Goal: Task Accomplishment & Management: Manage account settings

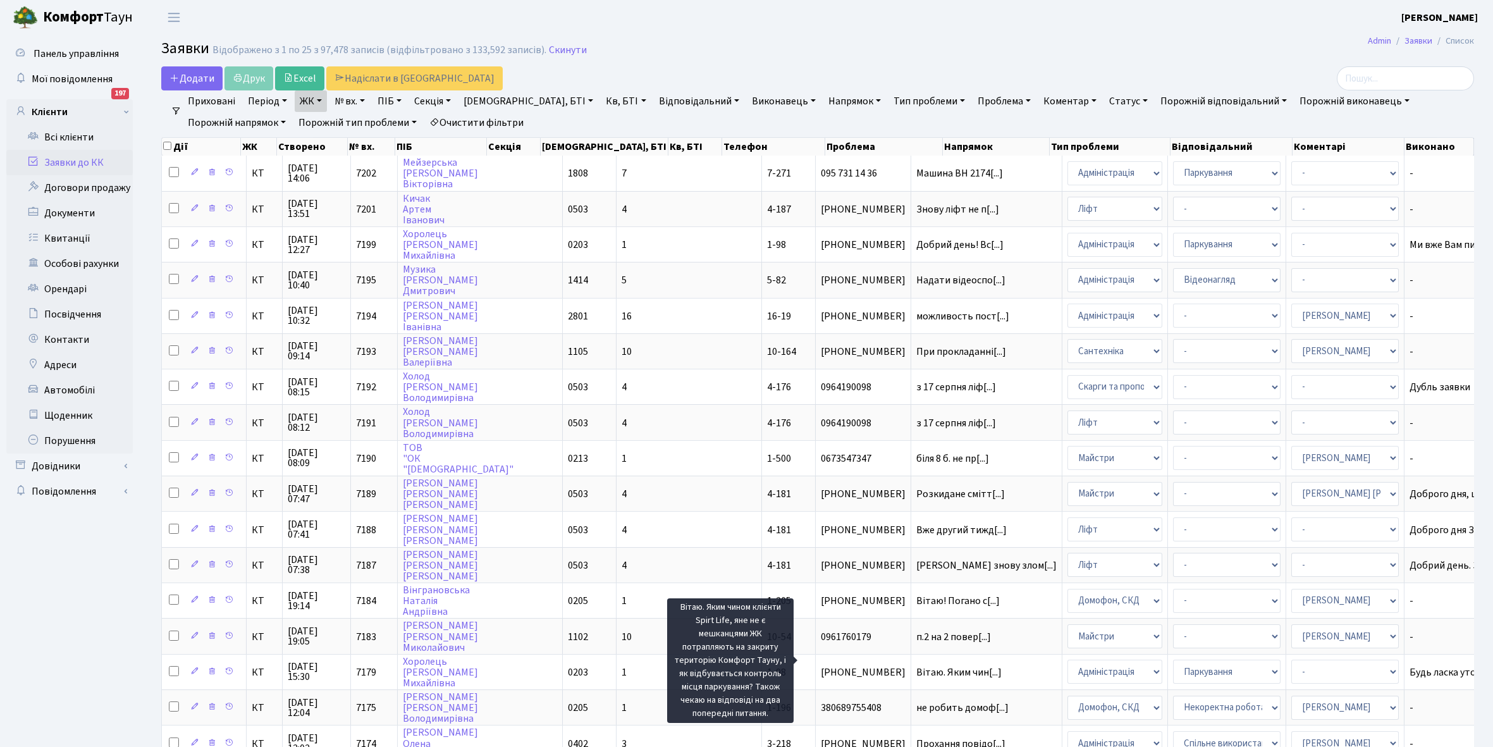
select select "25"
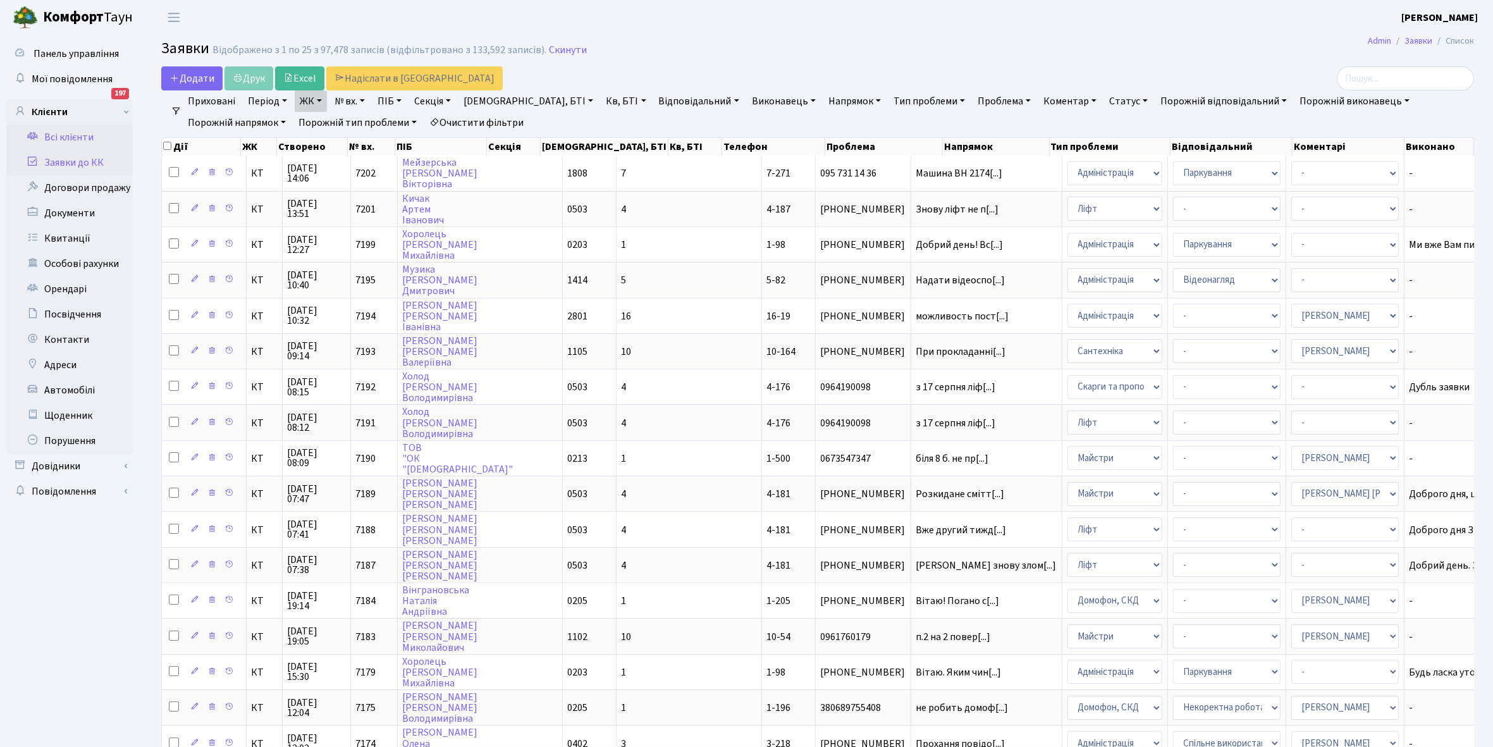
click at [77, 133] on link "Всі клієнти" at bounding box center [69, 137] width 126 height 25
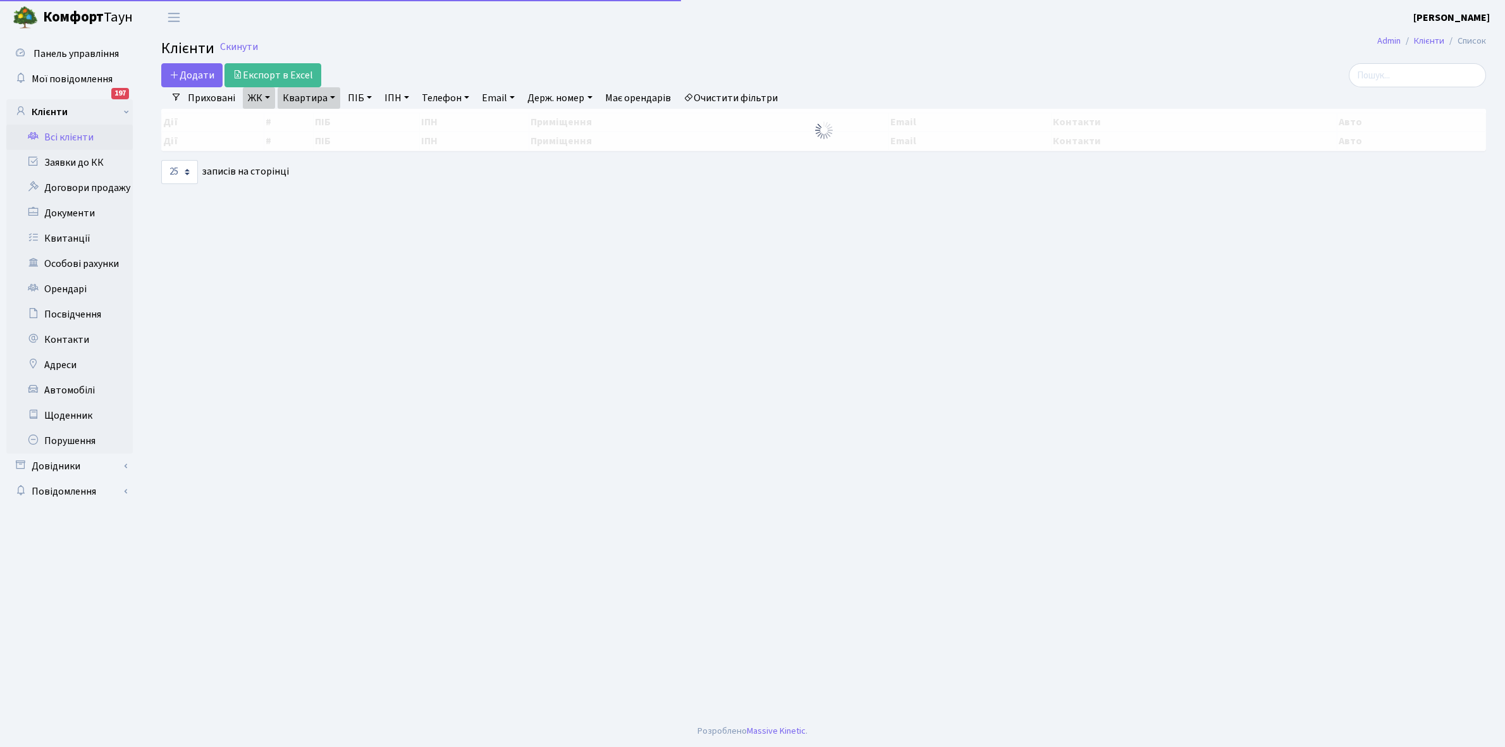
select select "25"
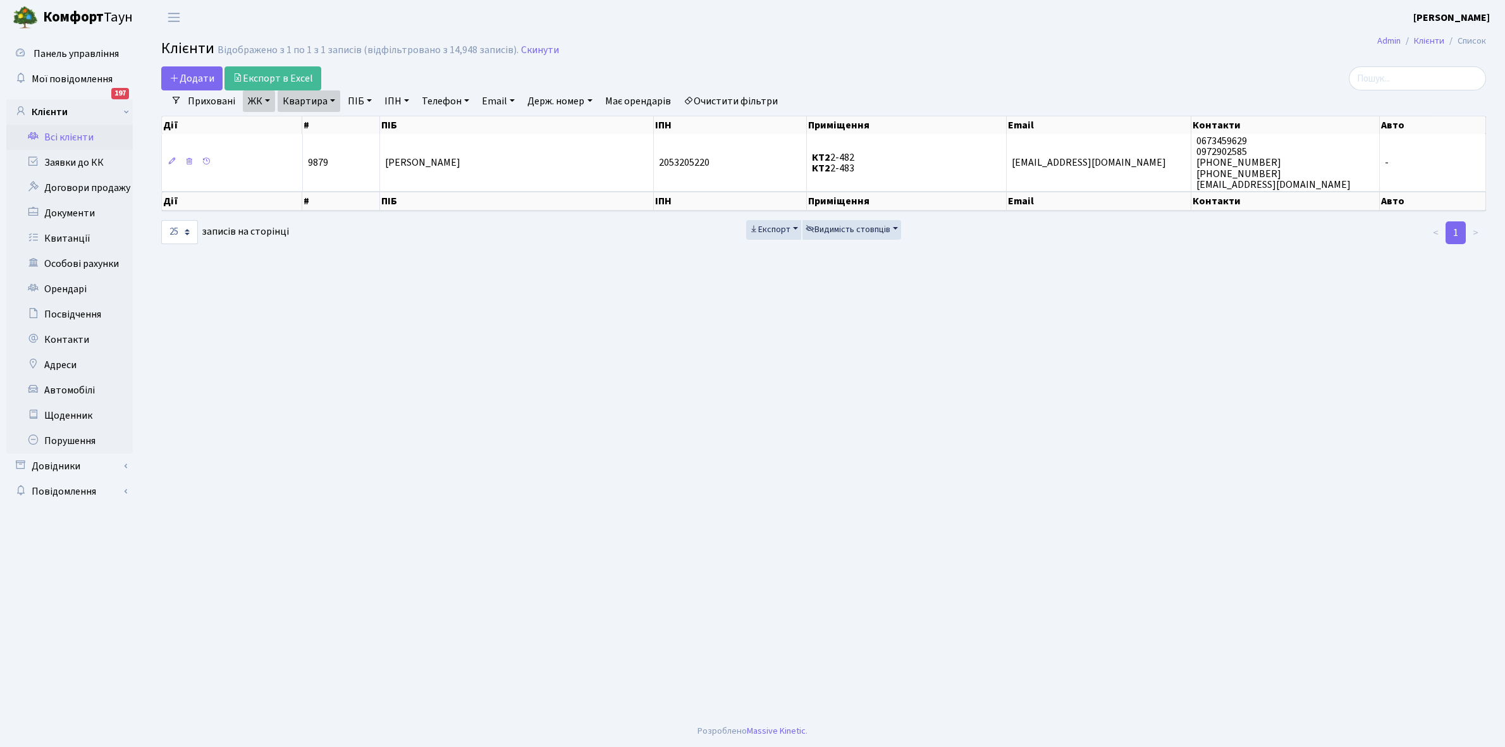
click at [740, 98] on link "Очистити фільтри" at bounding box center [730, 100] width 104 height 21
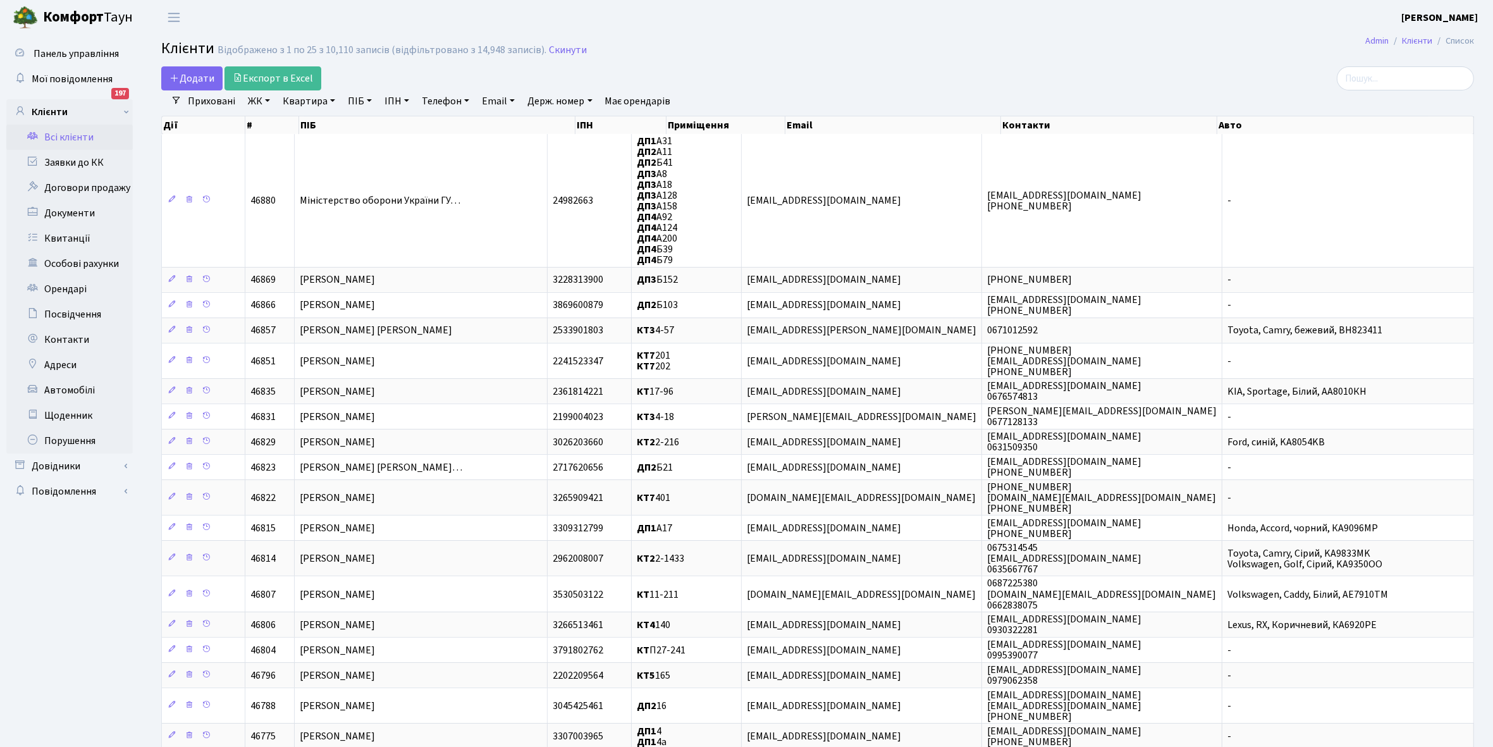
click at [266, 100] on link "ЖК" at bounding box center [259, 100] width 32 height 21
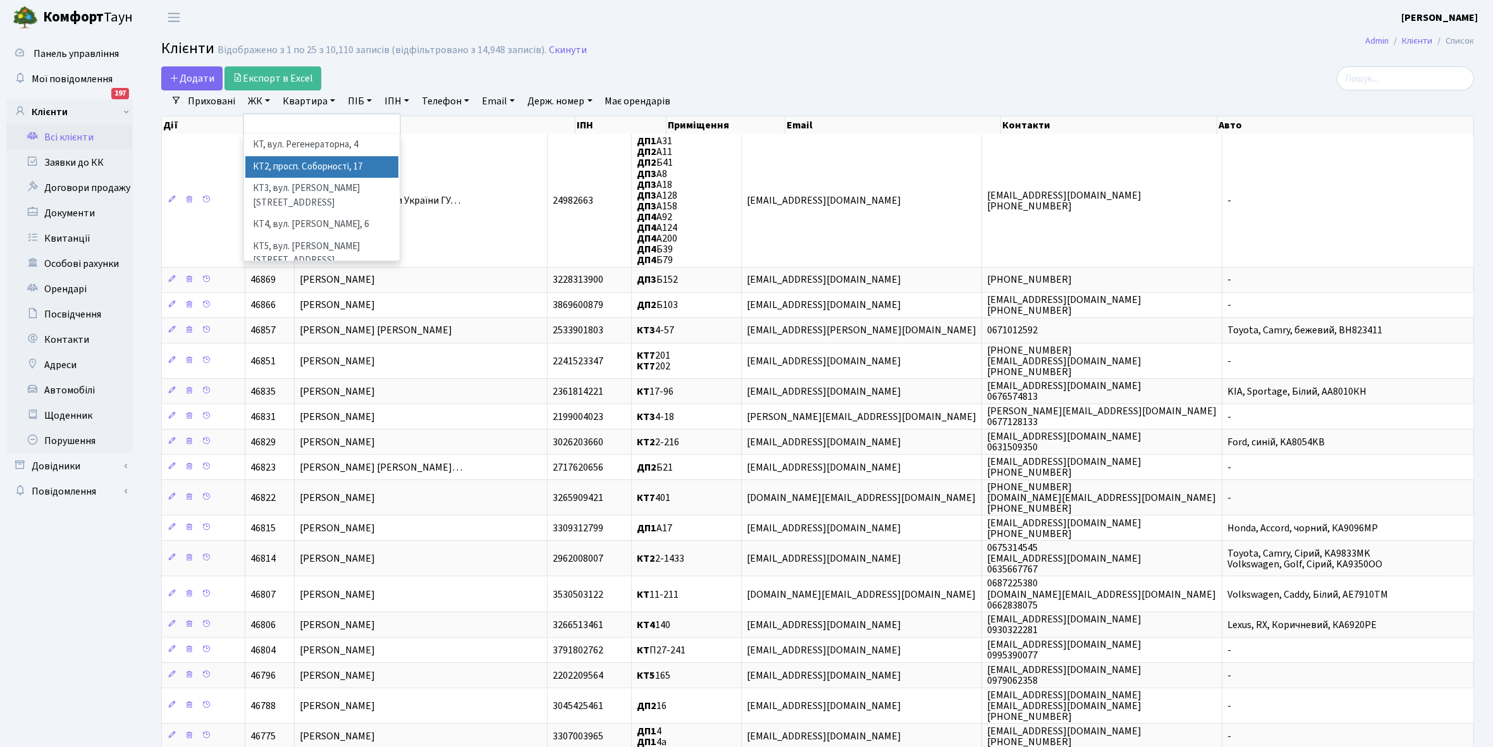
click at [311, 169] on li "КТ2, просп. Соборності, 17" at bounding box center [321, 167] width 153 height 22
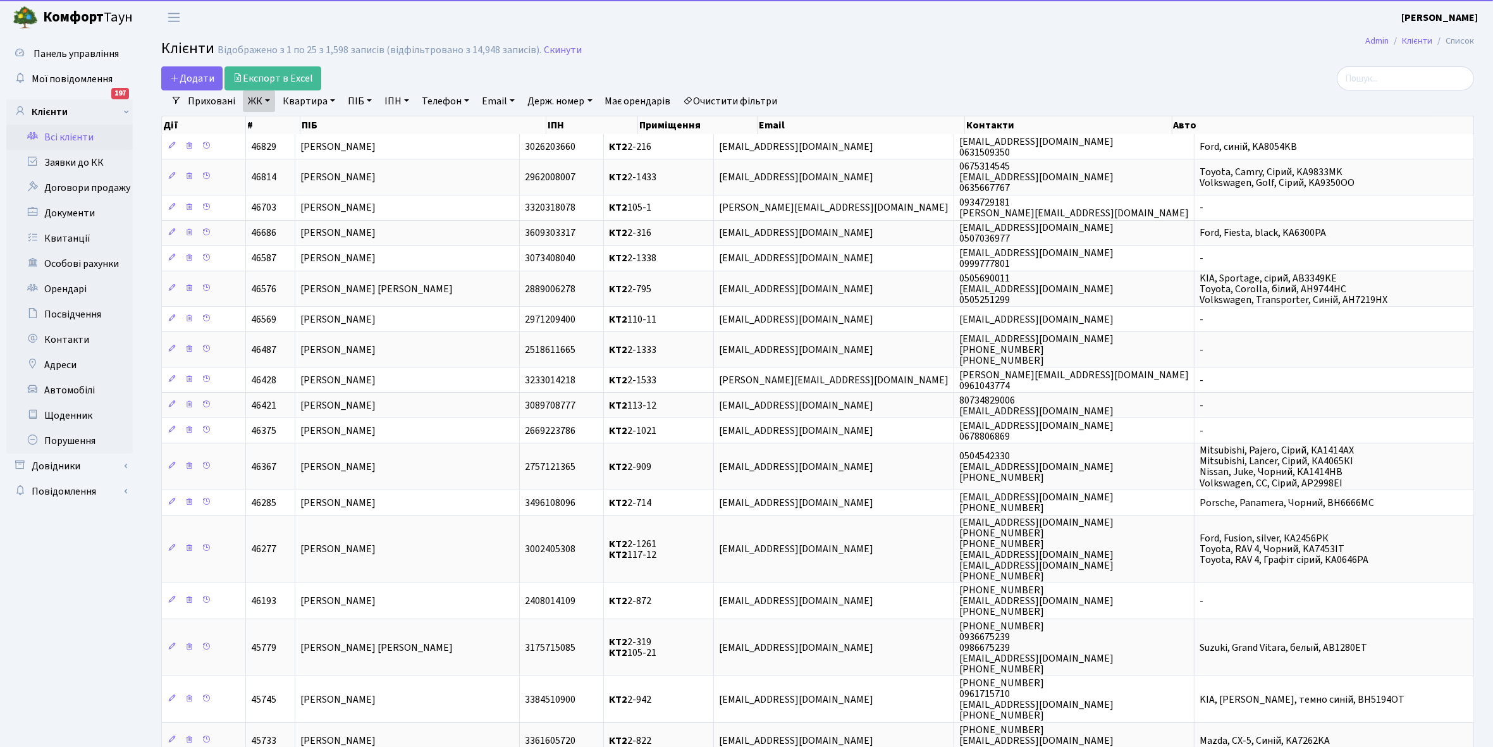
click at [330, 98] on link "Квартира" at bounding box center [309, 100] width 63 height 21
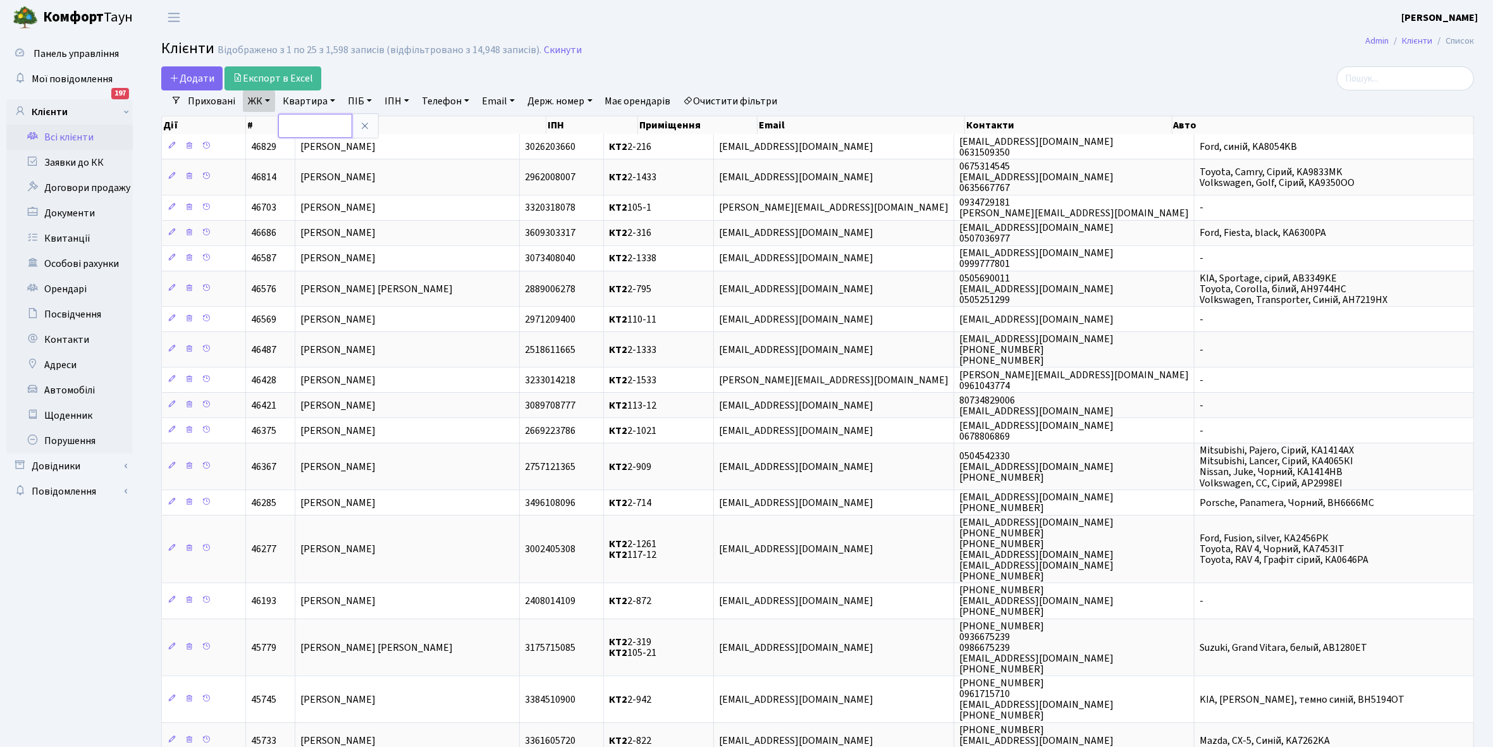
click at [326, 125] on input "text" at bounding box center [315, 126] width 74 height 24
type input "2-793"
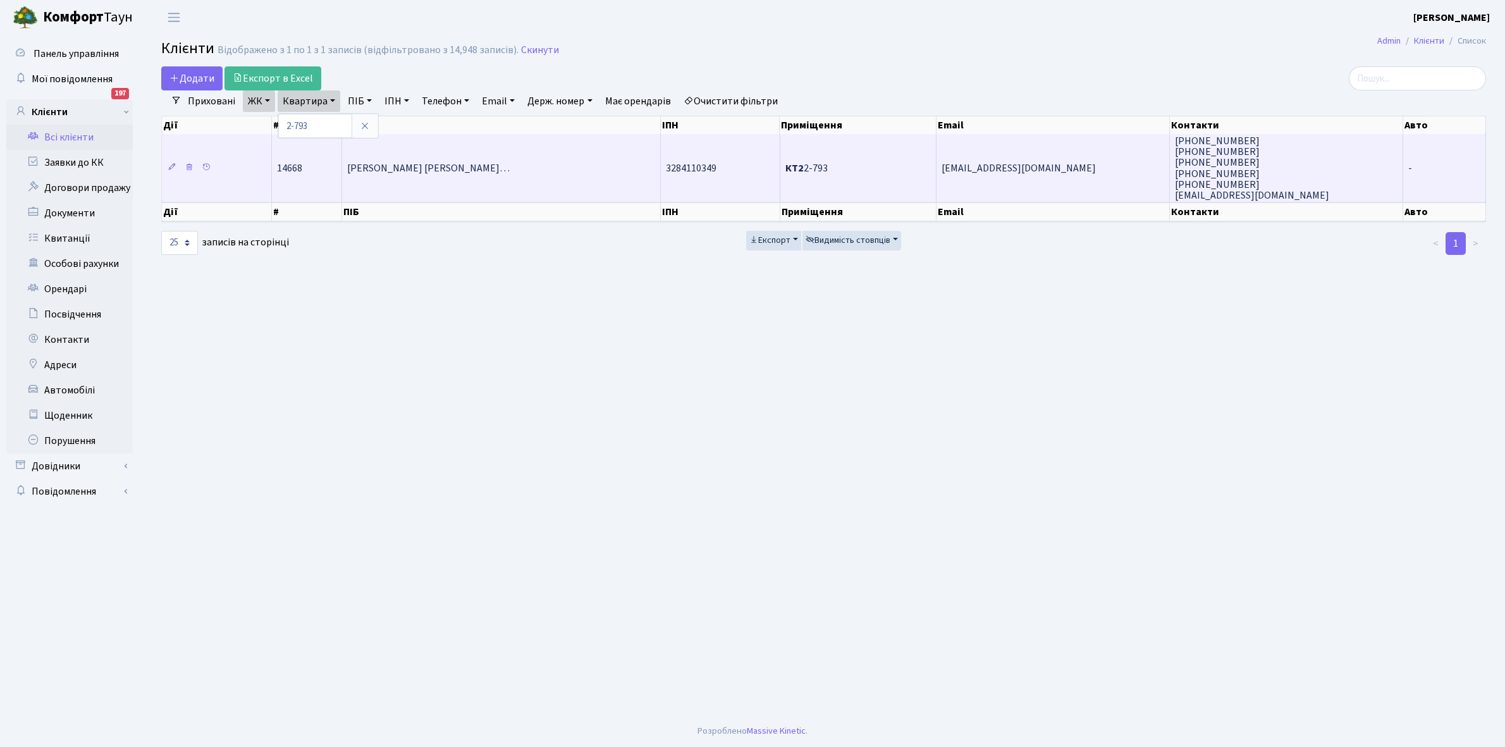
click at [431, 161] on span "Ваезі Газіані Вікторія Миколаївн…" at bounding box center [428, 168] width 162 height 14
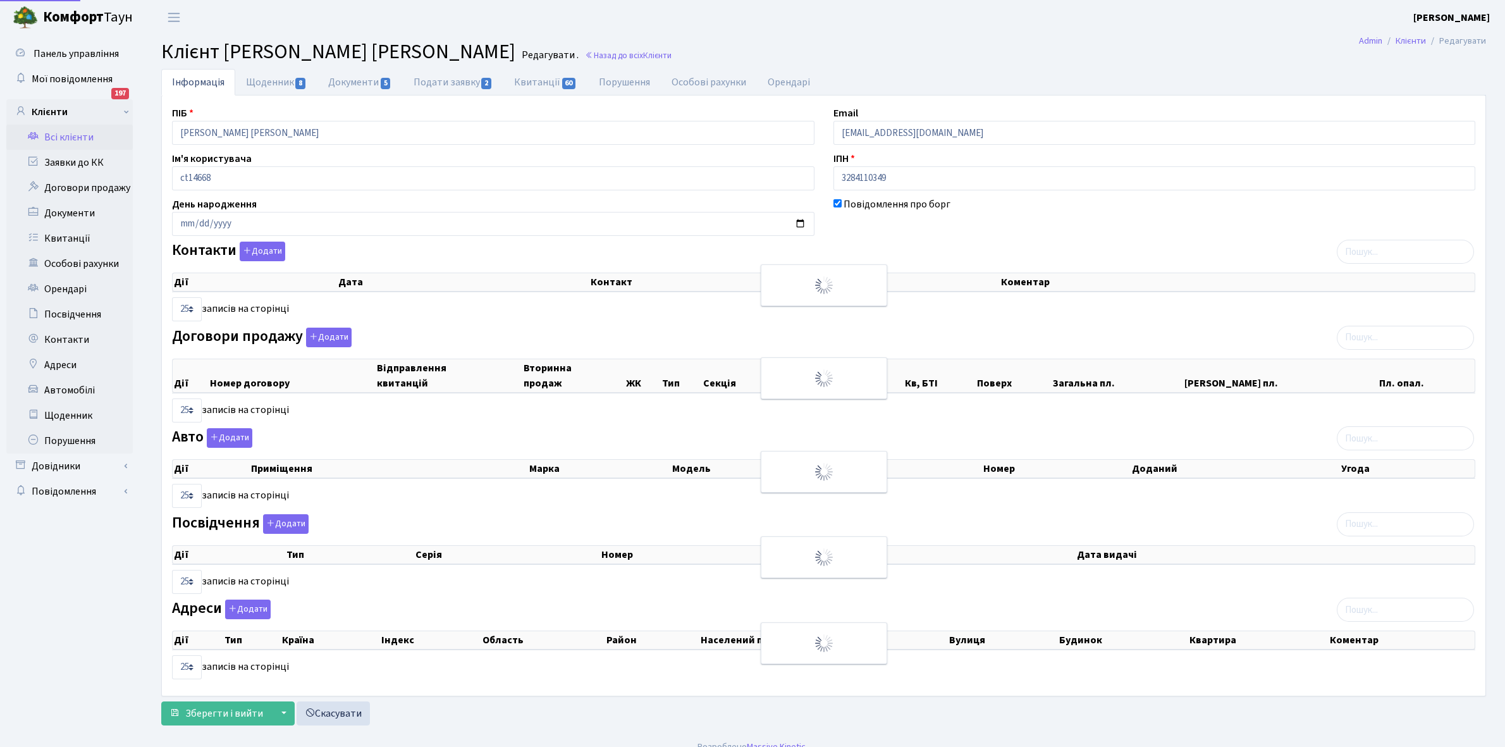
select select "25"
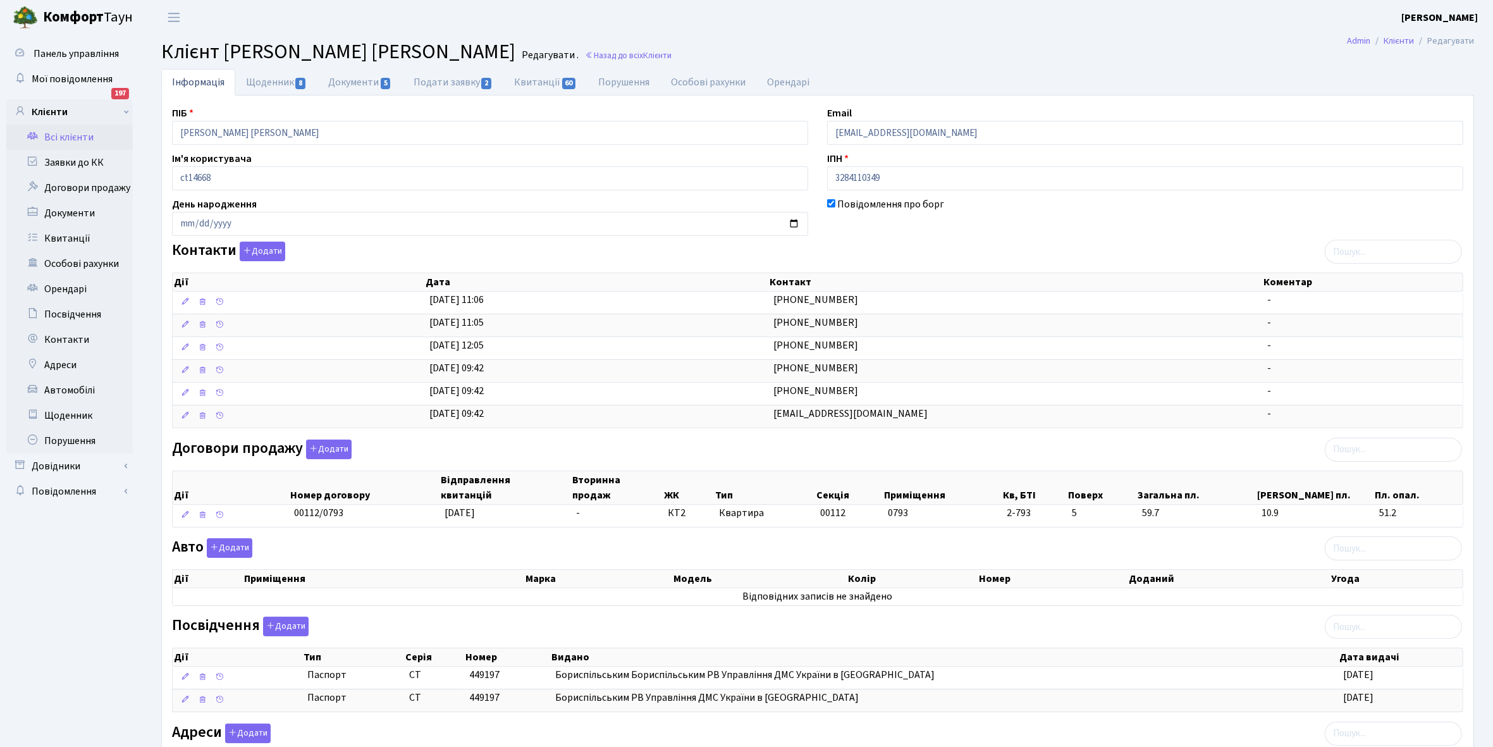
click at [256, 81] on link "Щоденник 8" at bounding box center [276, 82] width 82 height 27
select select "25"
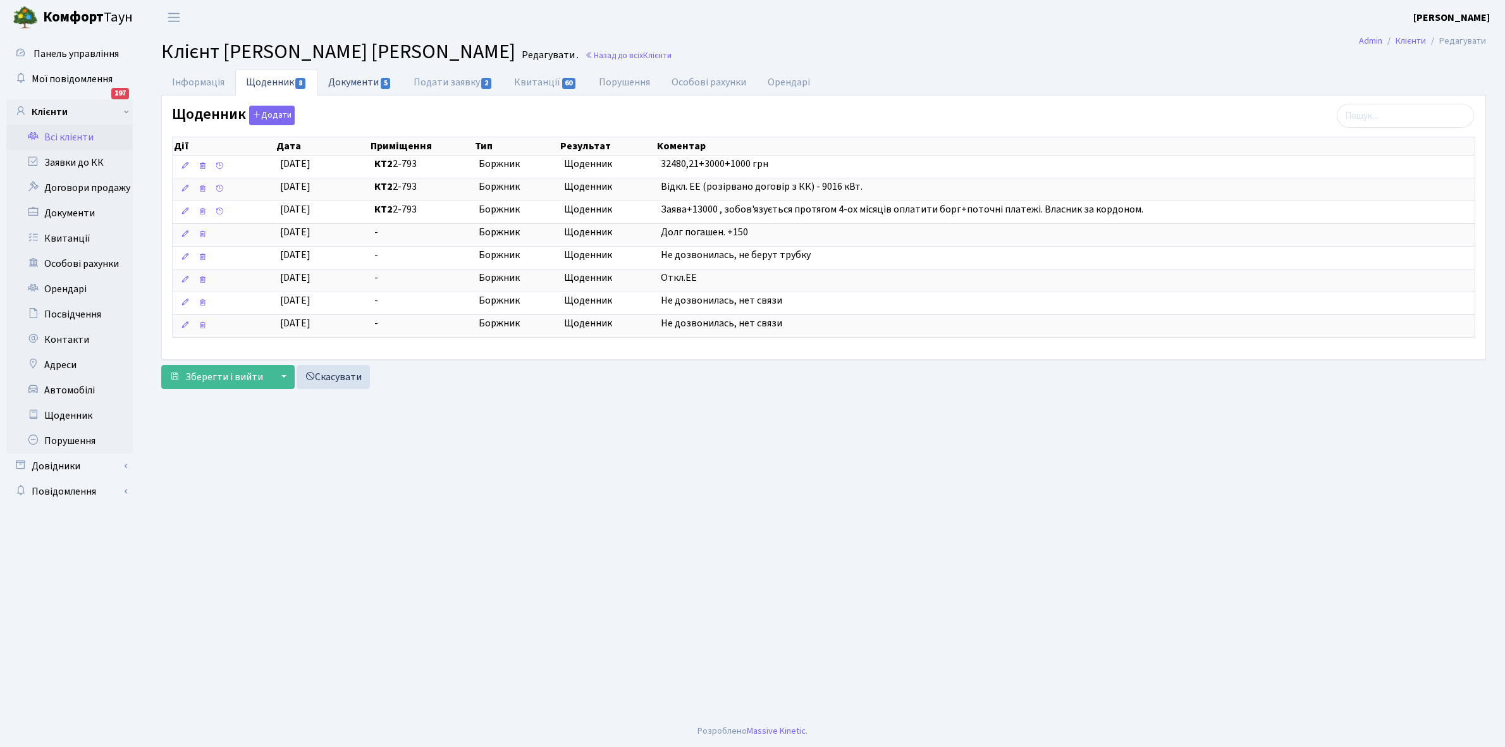
click at [349, 77] on link "Документи 5" at bounding box center [359, 82] width 85 height 26
select select "25"
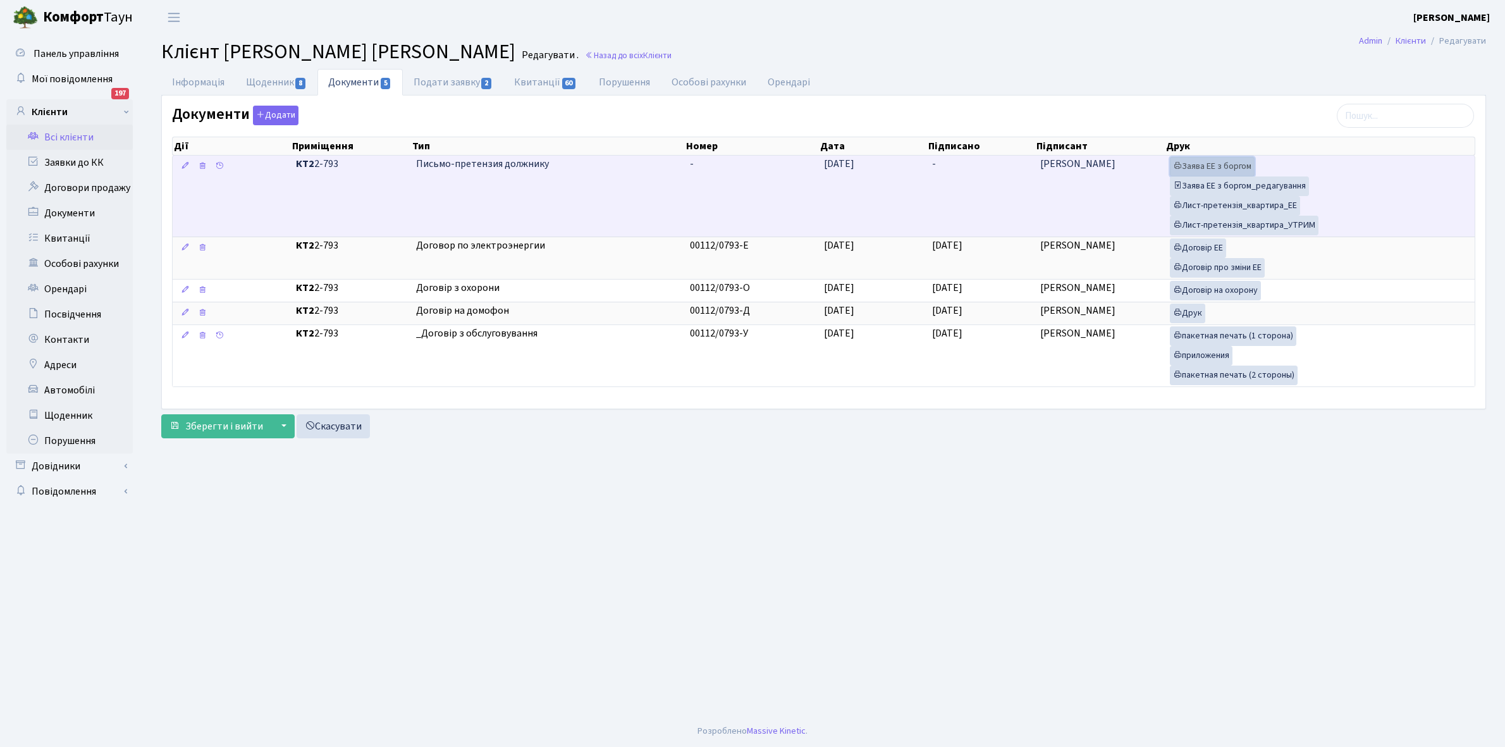
click at [1212, 166] on link "Заява ЕЕ з боргом" at bounding box center [1212, 167] width 85 height 20
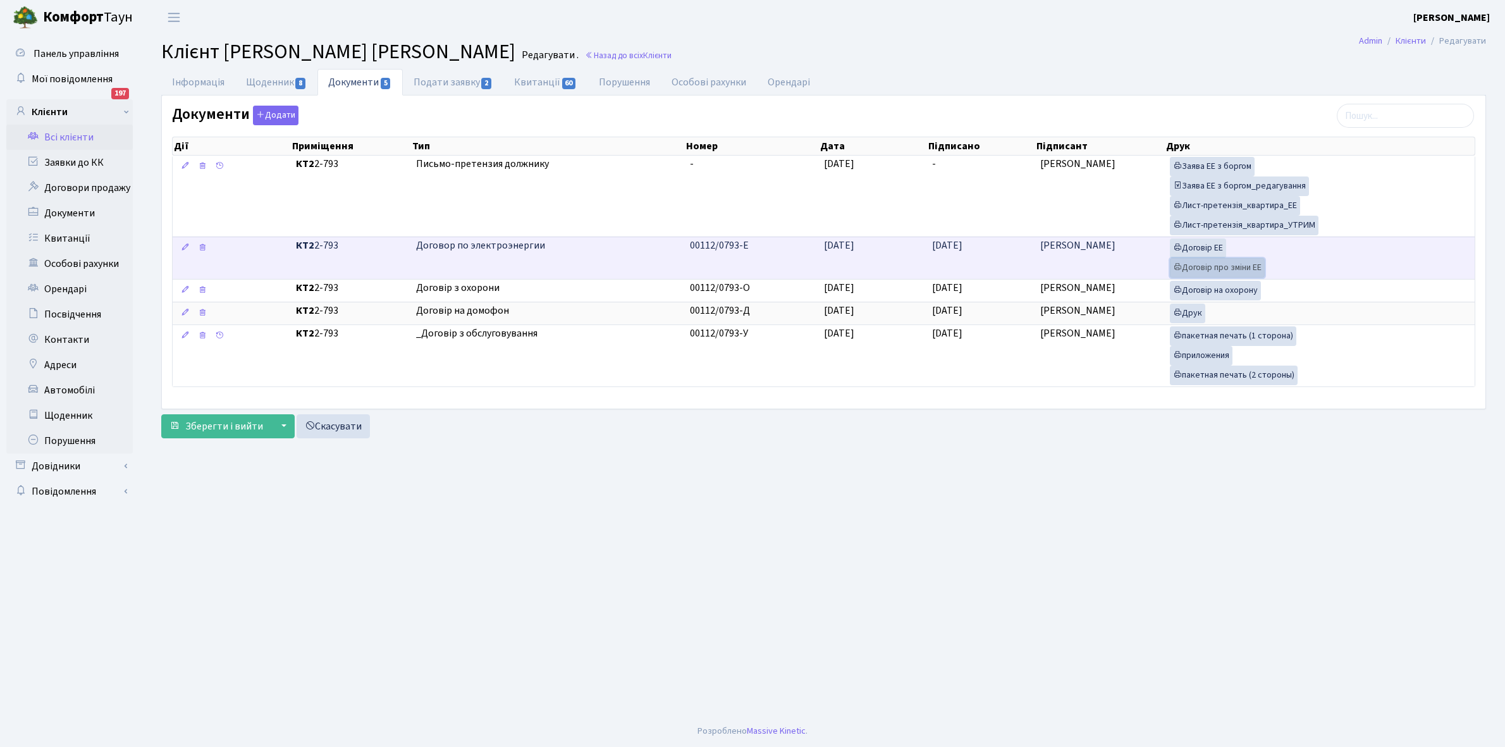
click at [1197, 273] on link "Договір про зміни ЕЕ" at bounding box center [1217, 268] width 95 height 20
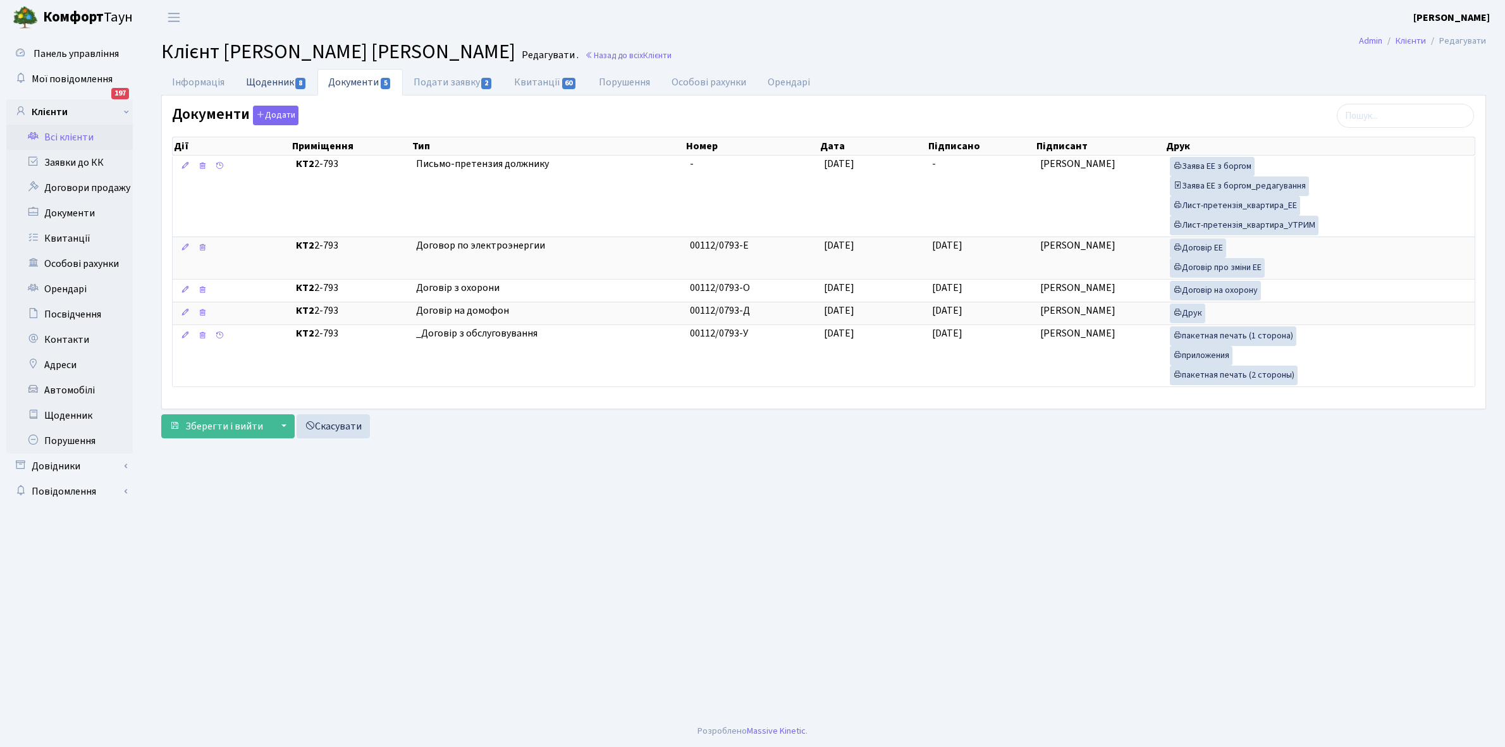
click at [272, 82] on link "Щоденник 8" at bounding box center [276, 82] width 82 height 26
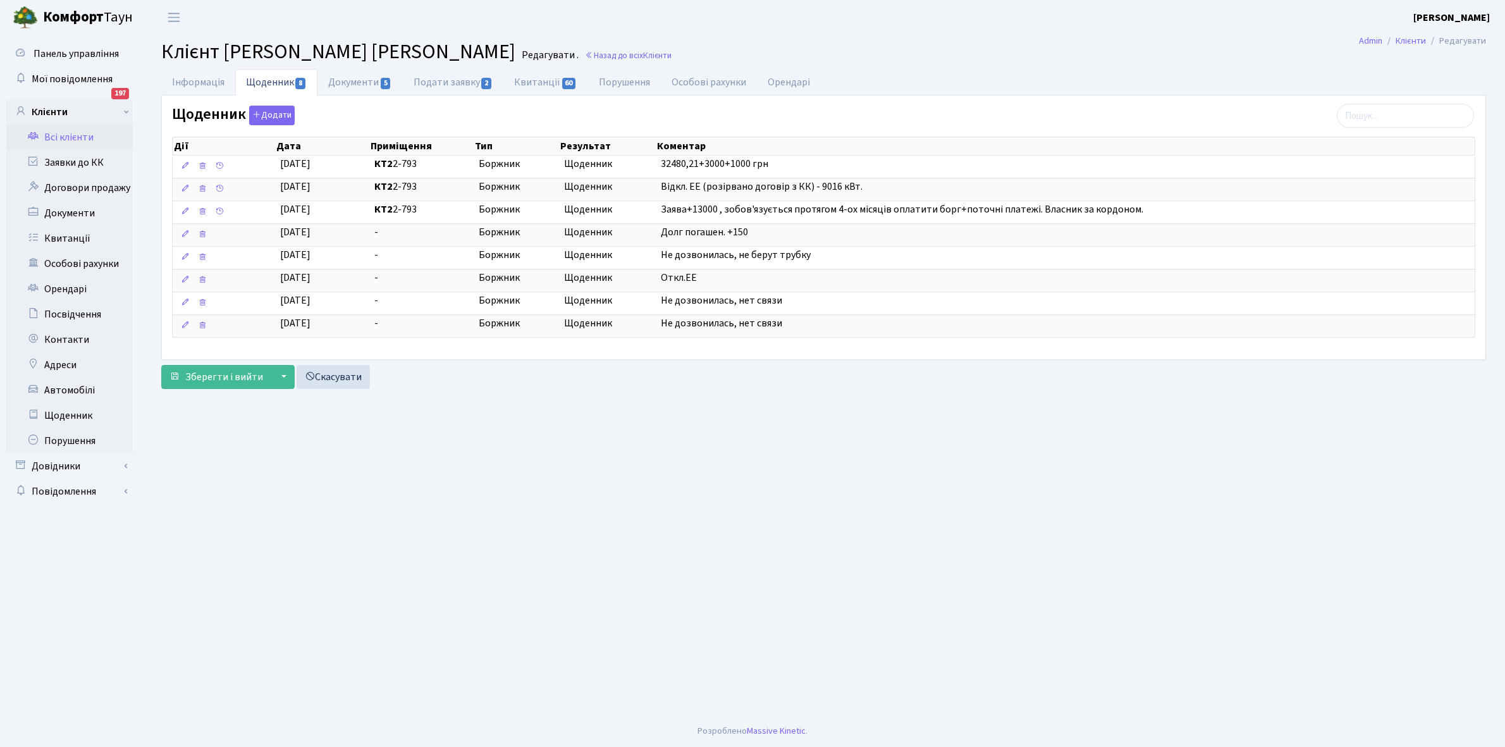
click at [60, 134] on link "Всі клієнти" at bounding box center [69, 137] width 126 height 25
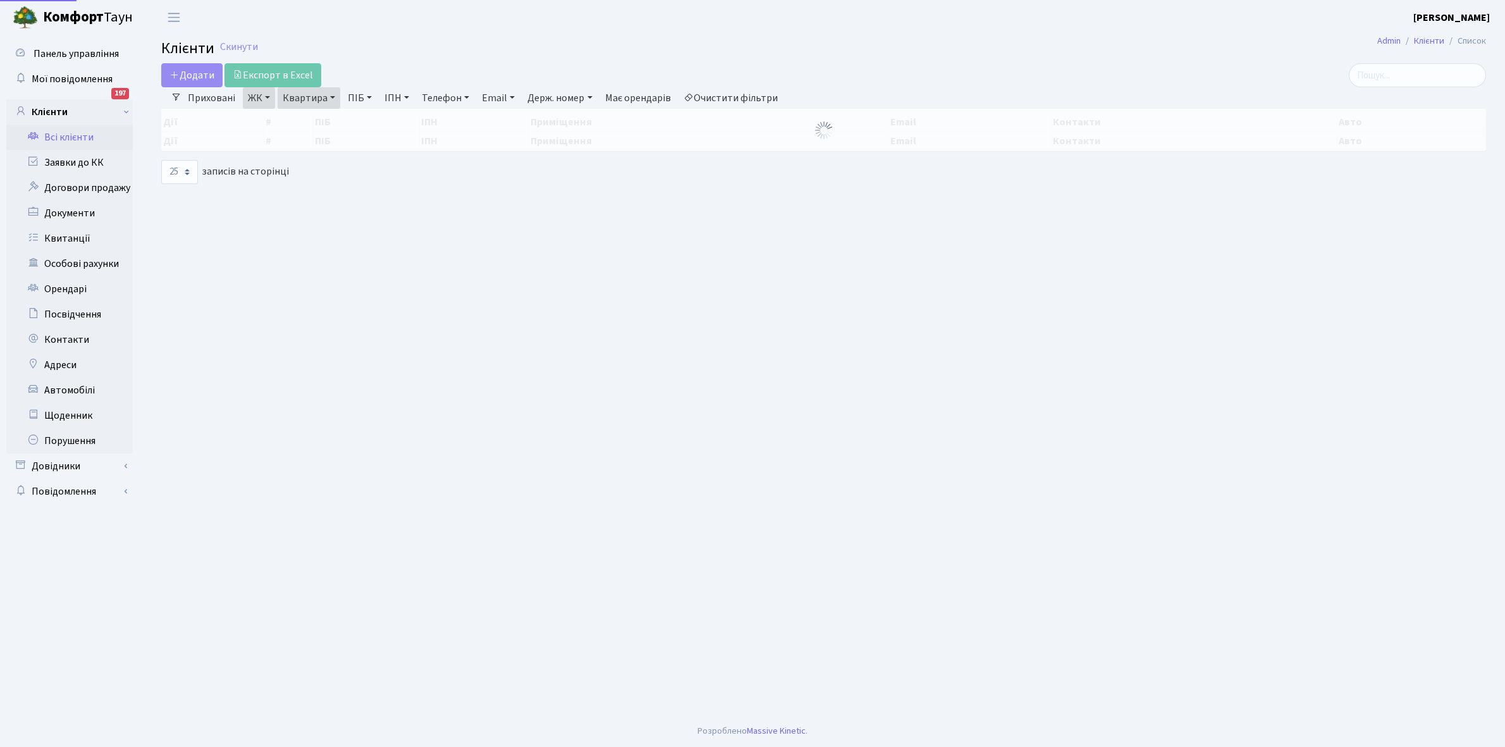
select select "25"
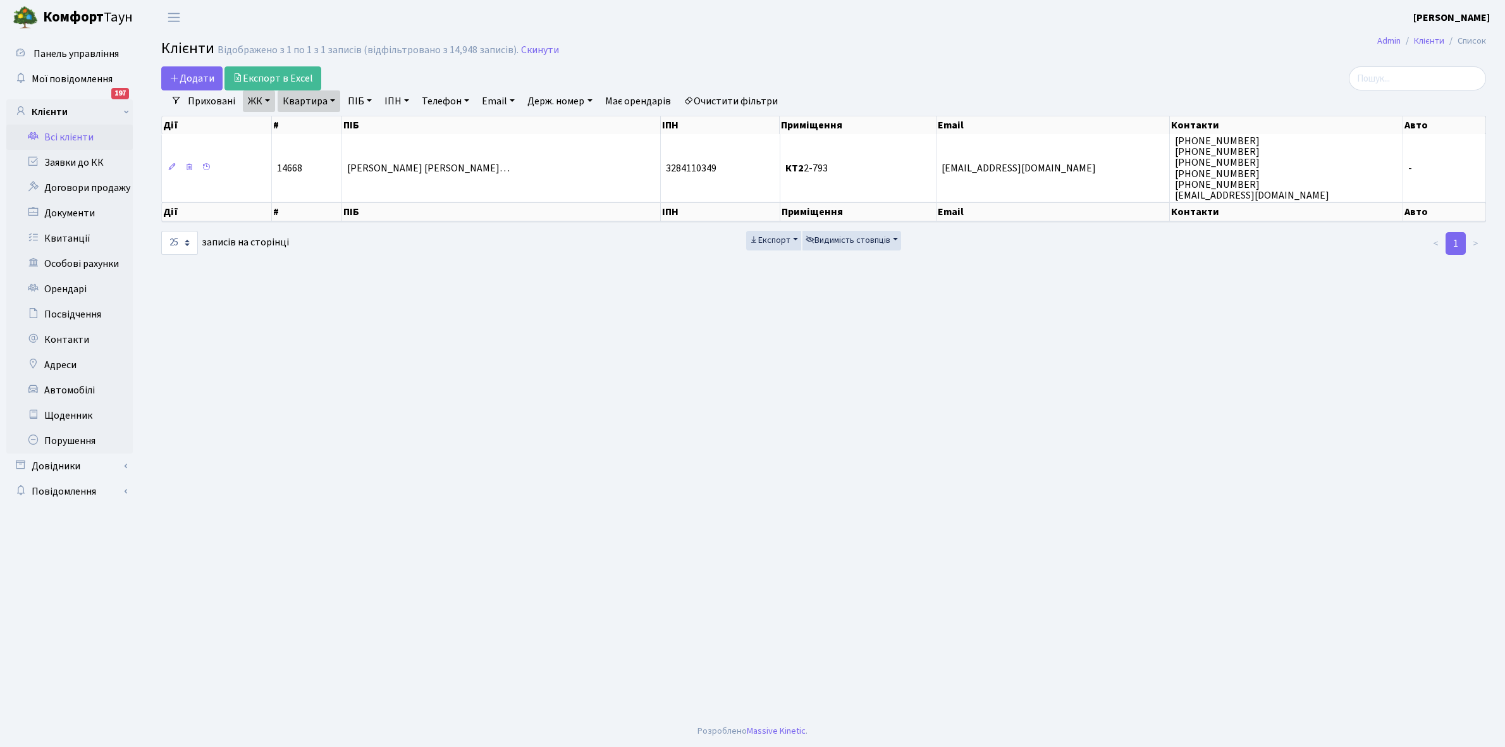
click at [740, 96] on link "Очистити фільтри" at bounding box center [730, 100] width 104 height 21
select select
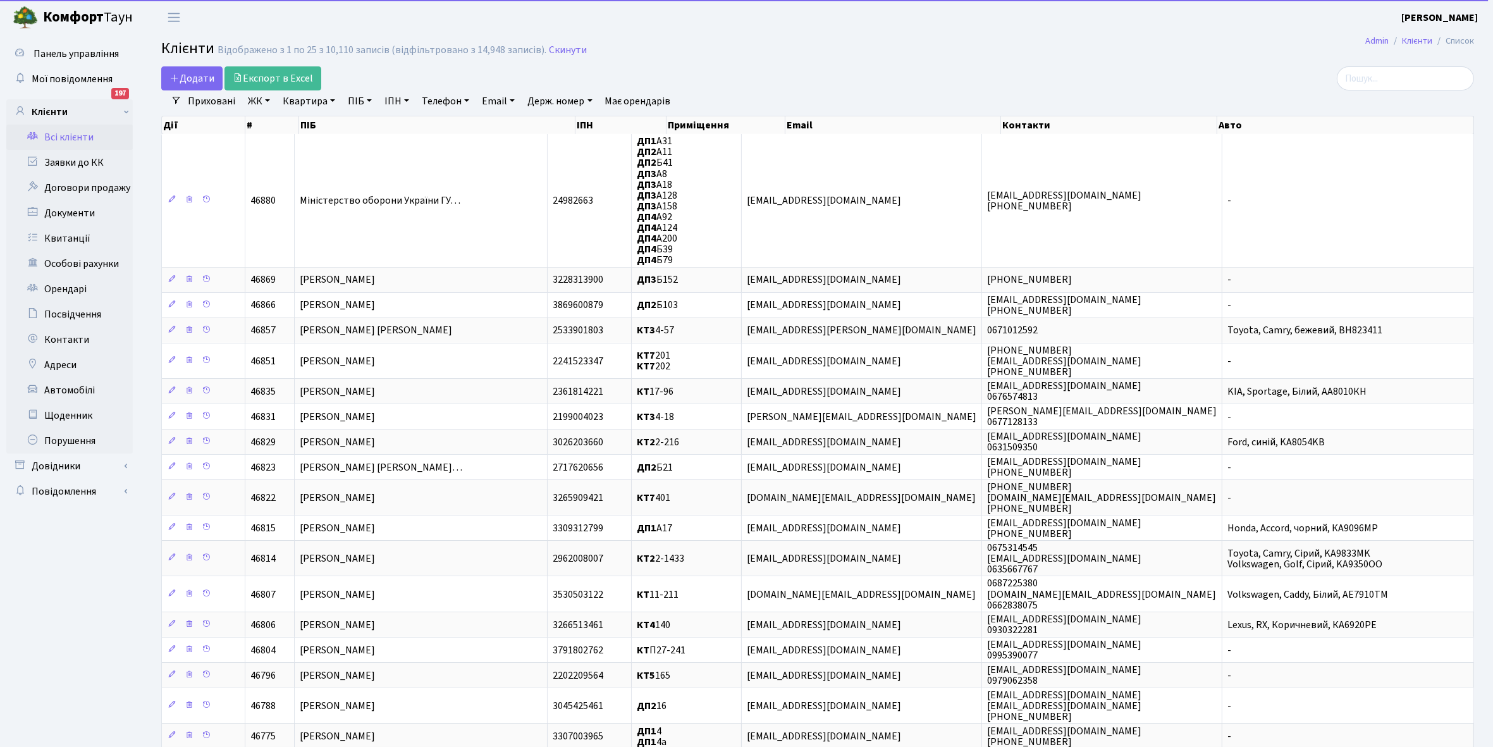
click at [266, 99] on link "ЖК" at bounding box center [259, 100] width 32 height 21
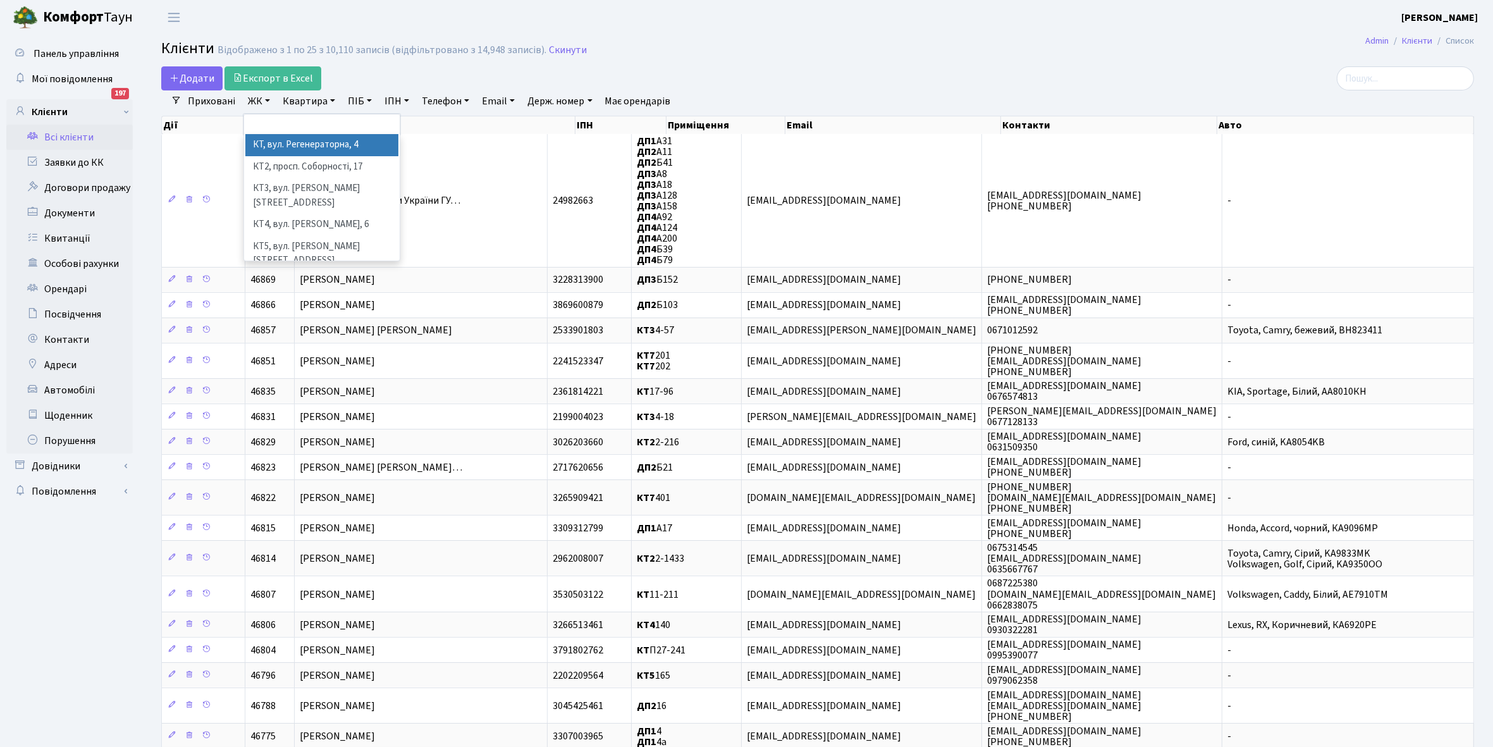
click at [280, 145] on li "КТ, вул. Регенераторна, 4" at bounding box center [321, 145] width 153 height 22
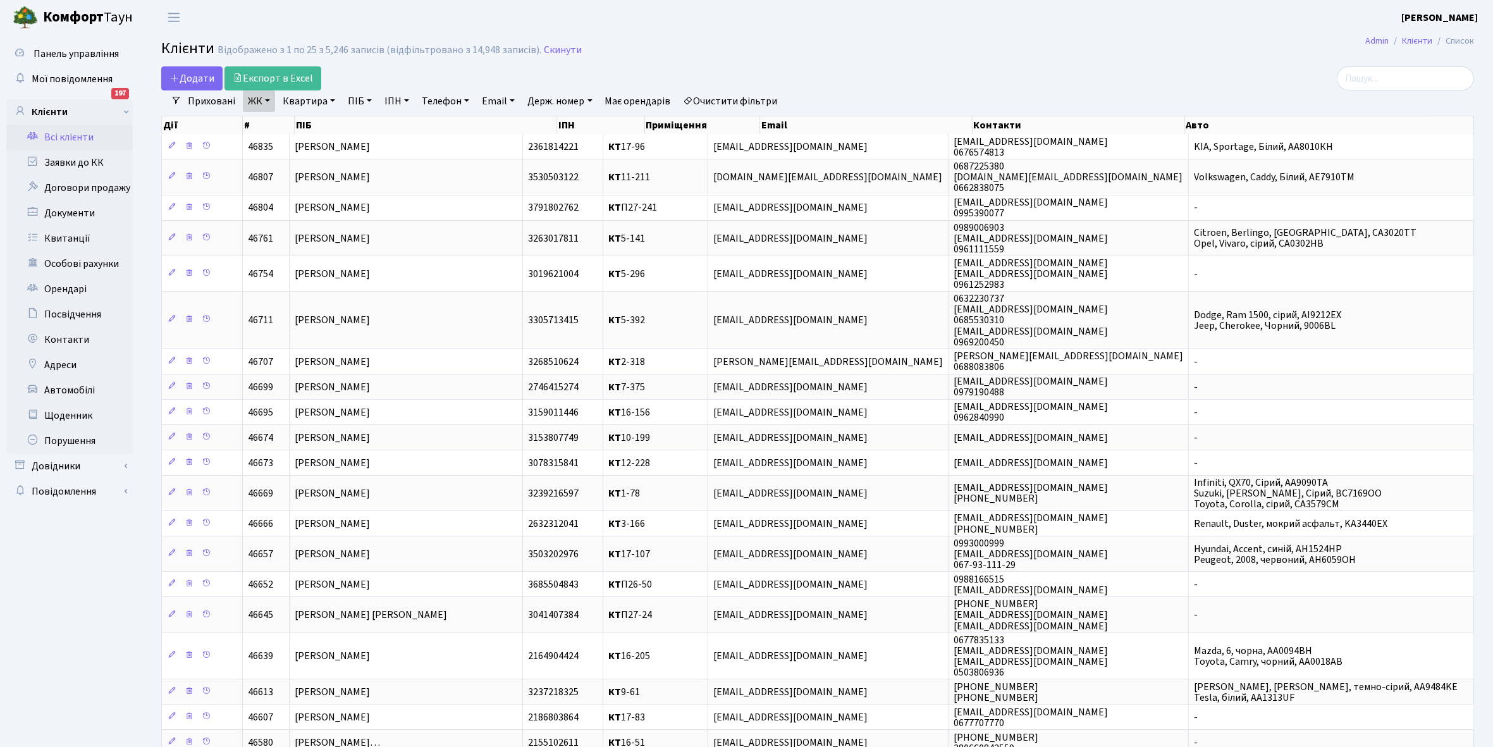
click at [330, 99] on link "Квартира" at bounding box center [309, 100] width 63 height 21
click at [304, 126] on input "text" at bounding box center [315, 126] width 74 height 24
type input "10-112"
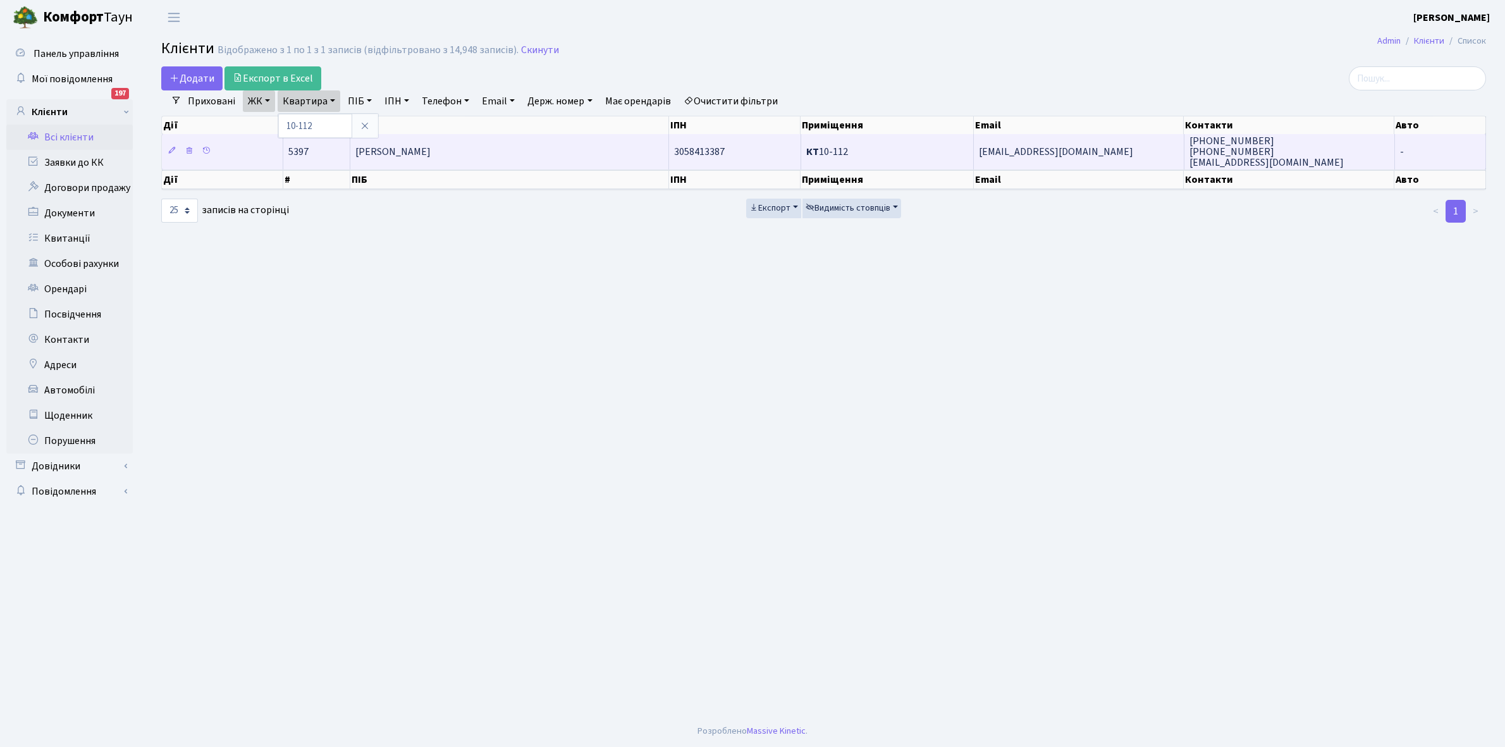
click at [546, 156] on td "[PERSON_NAME] [PERSON_NAME]" at bounding box center [509, 151] width 319 height 35
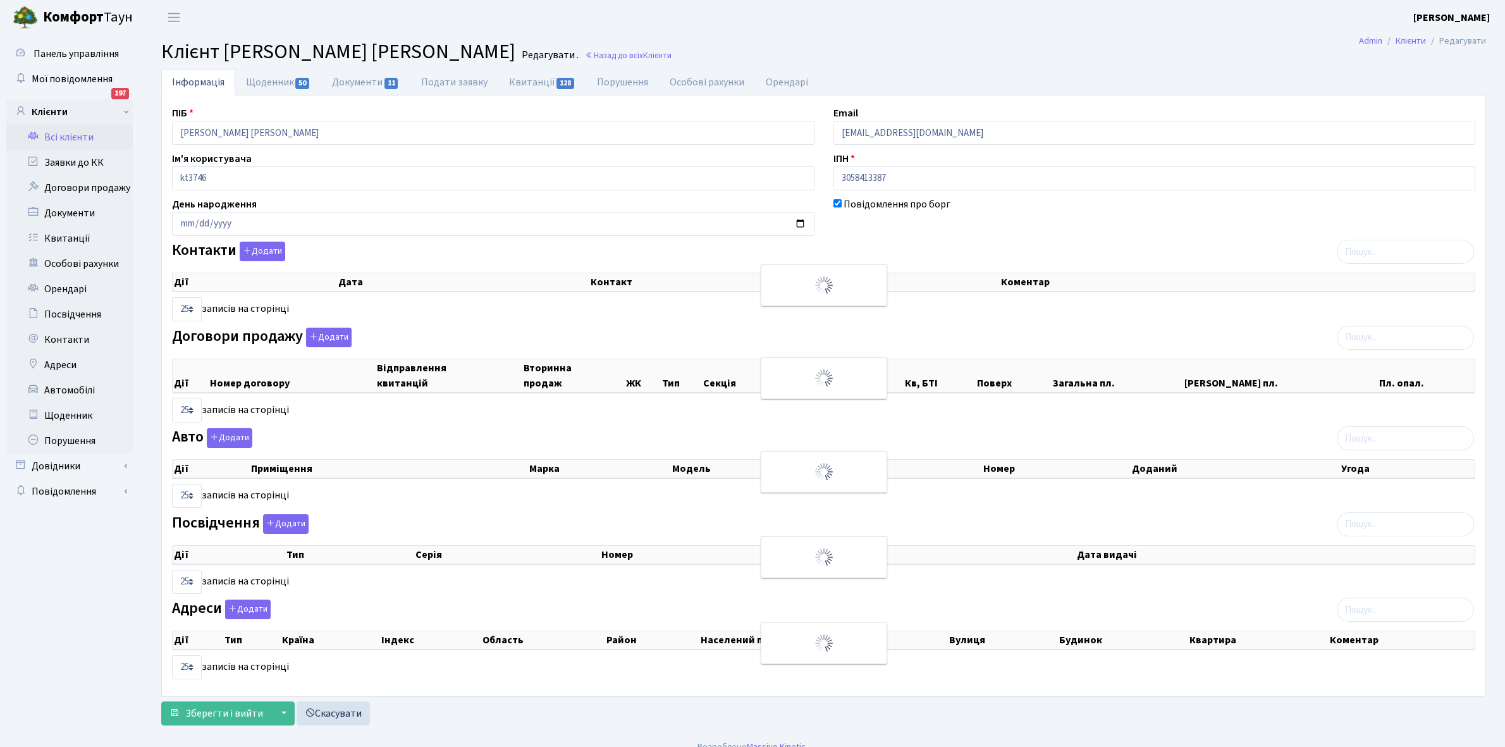
select select "25"
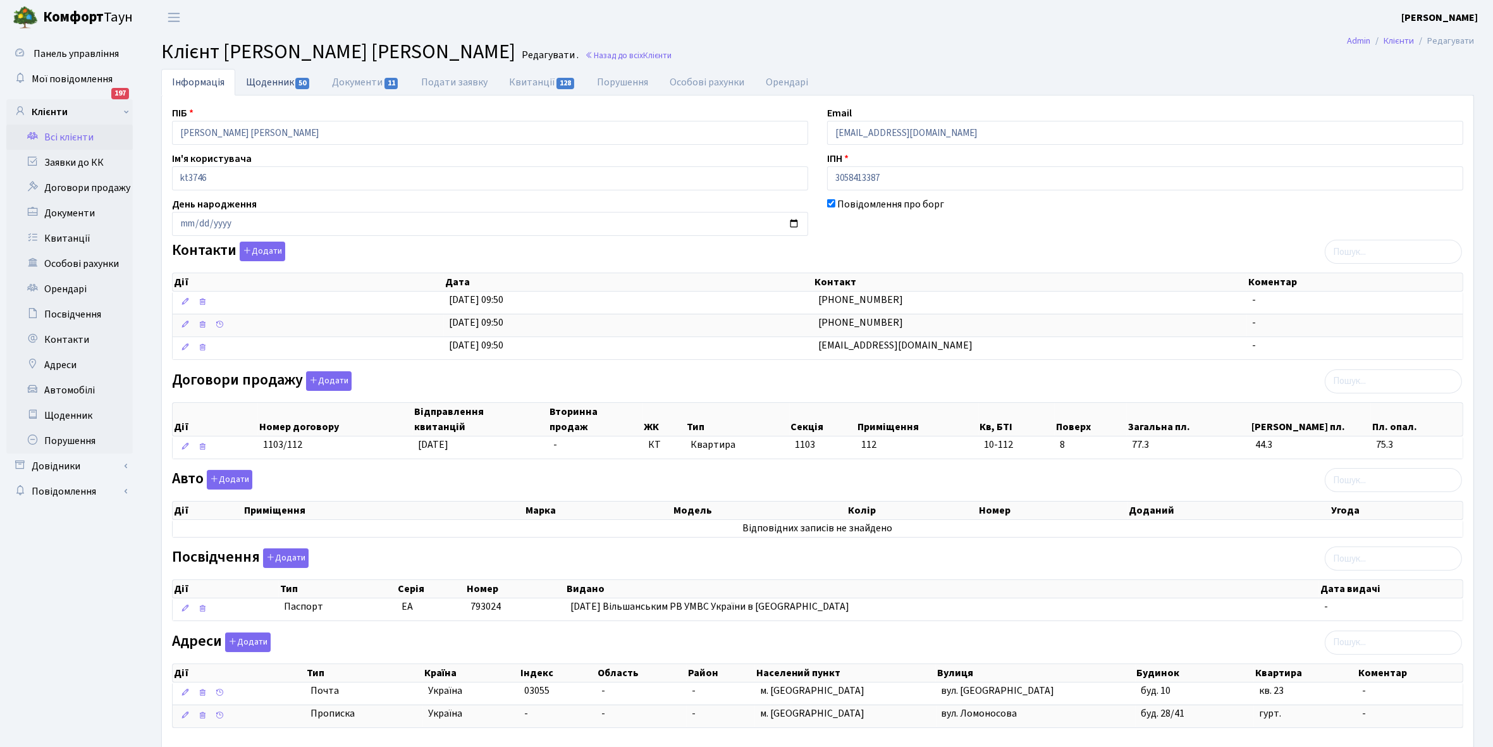
click at [260, 81] on link "Щоденник 50" at bounding box center [278, 82] width 86 height 26
select select "25"
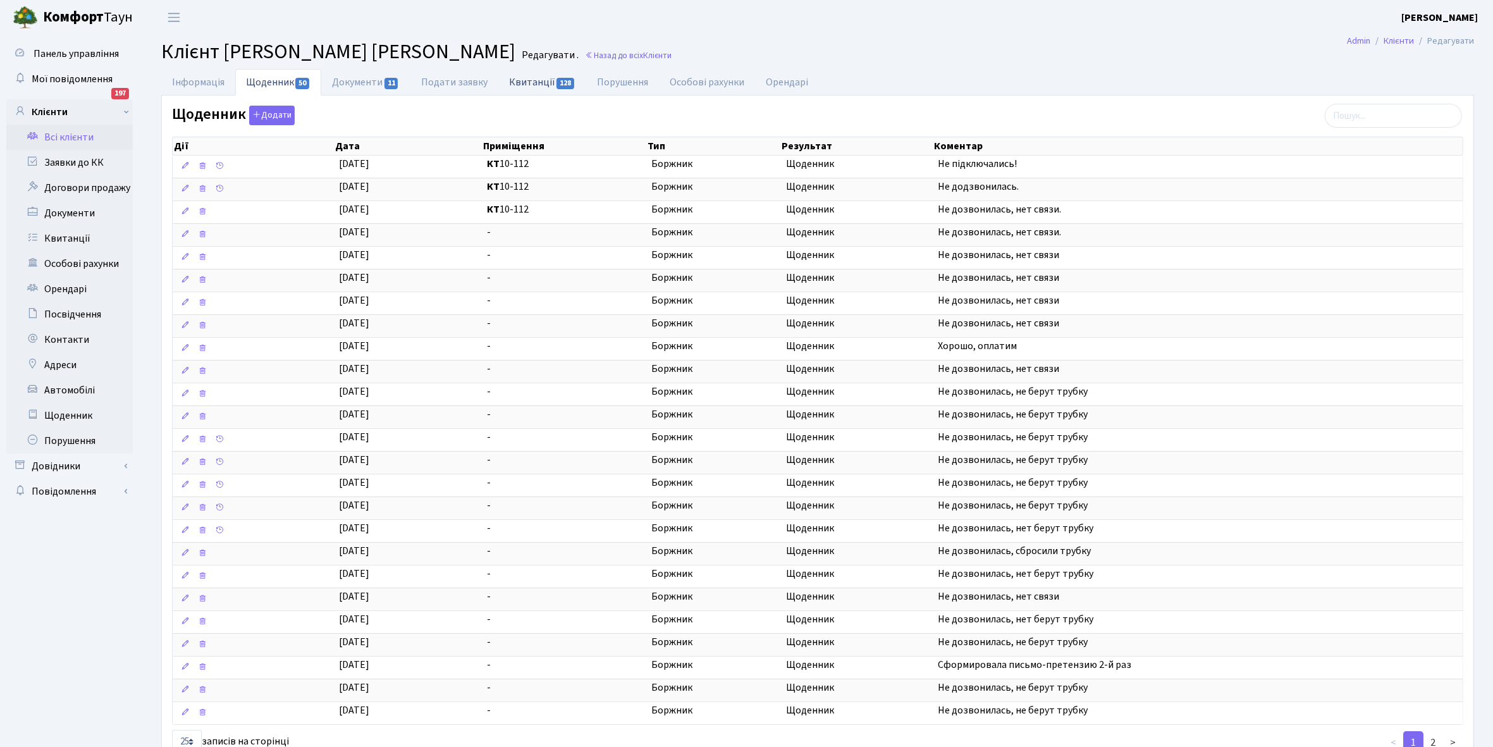
click at [532, 79] on link "Квитанції 128" at bounding box center [542, 82] width 88 height 26
select select "25"
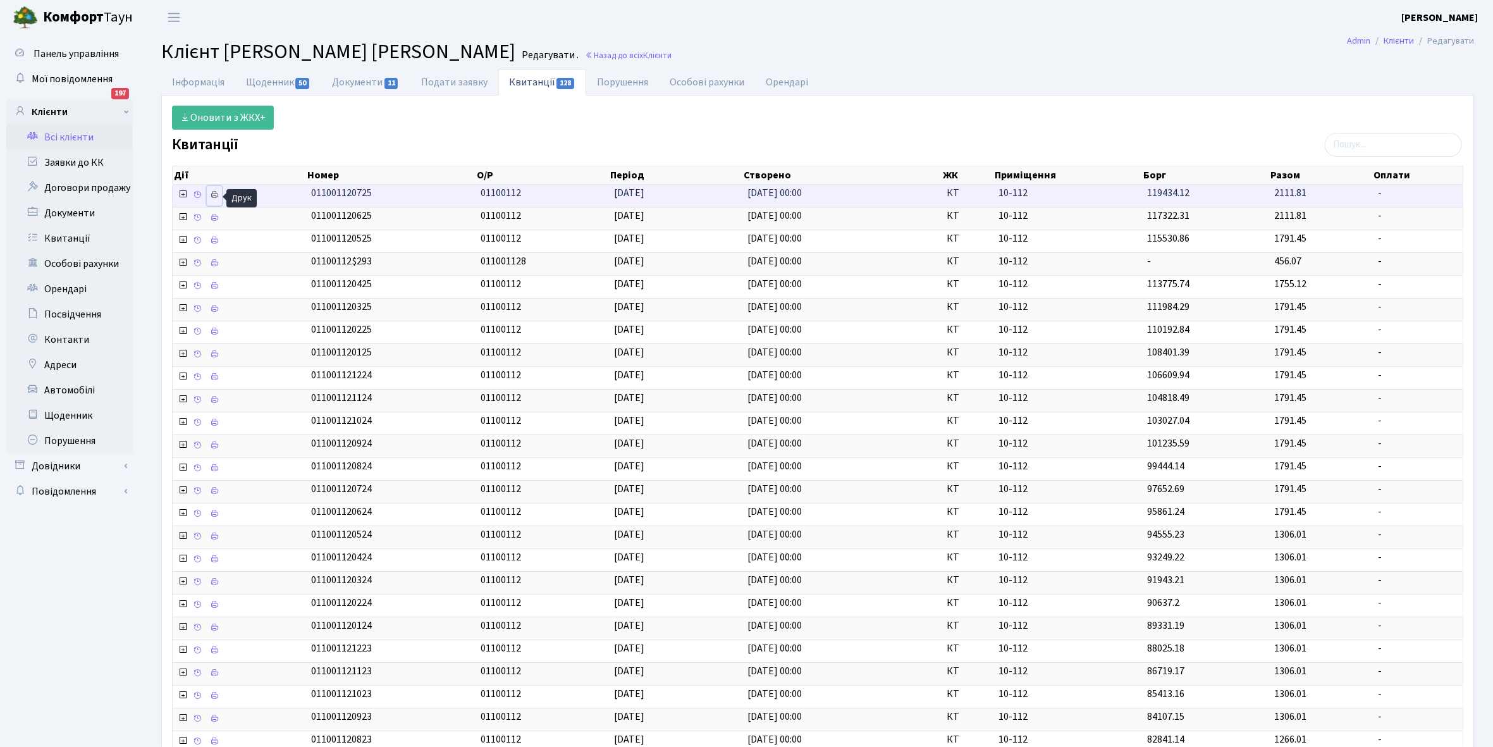
click at [216, 195] on icon at bounding box center [214, 194] width 9 height 9
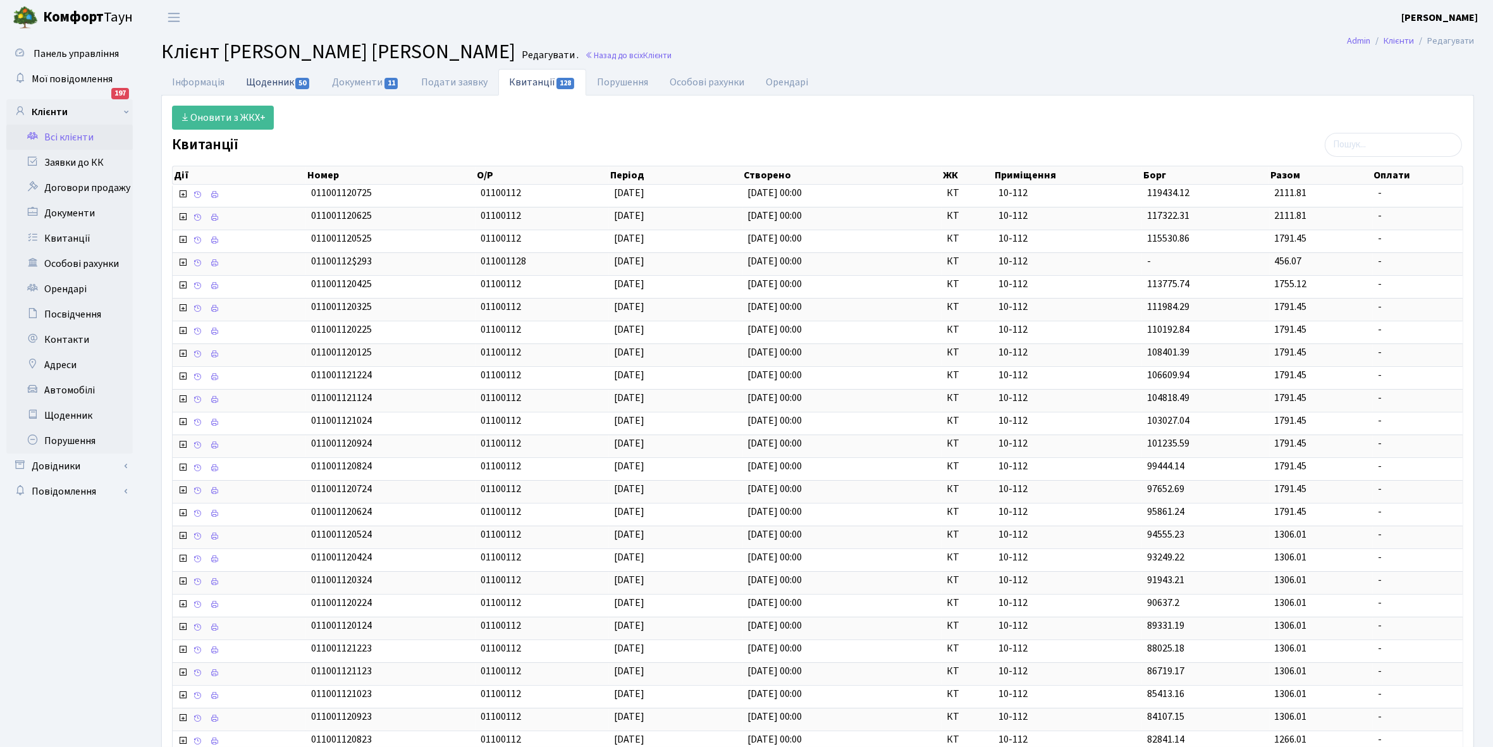
click at [259, 84] on link "Щоденник 50" at bounding box center [278, 82] width 86 height 26
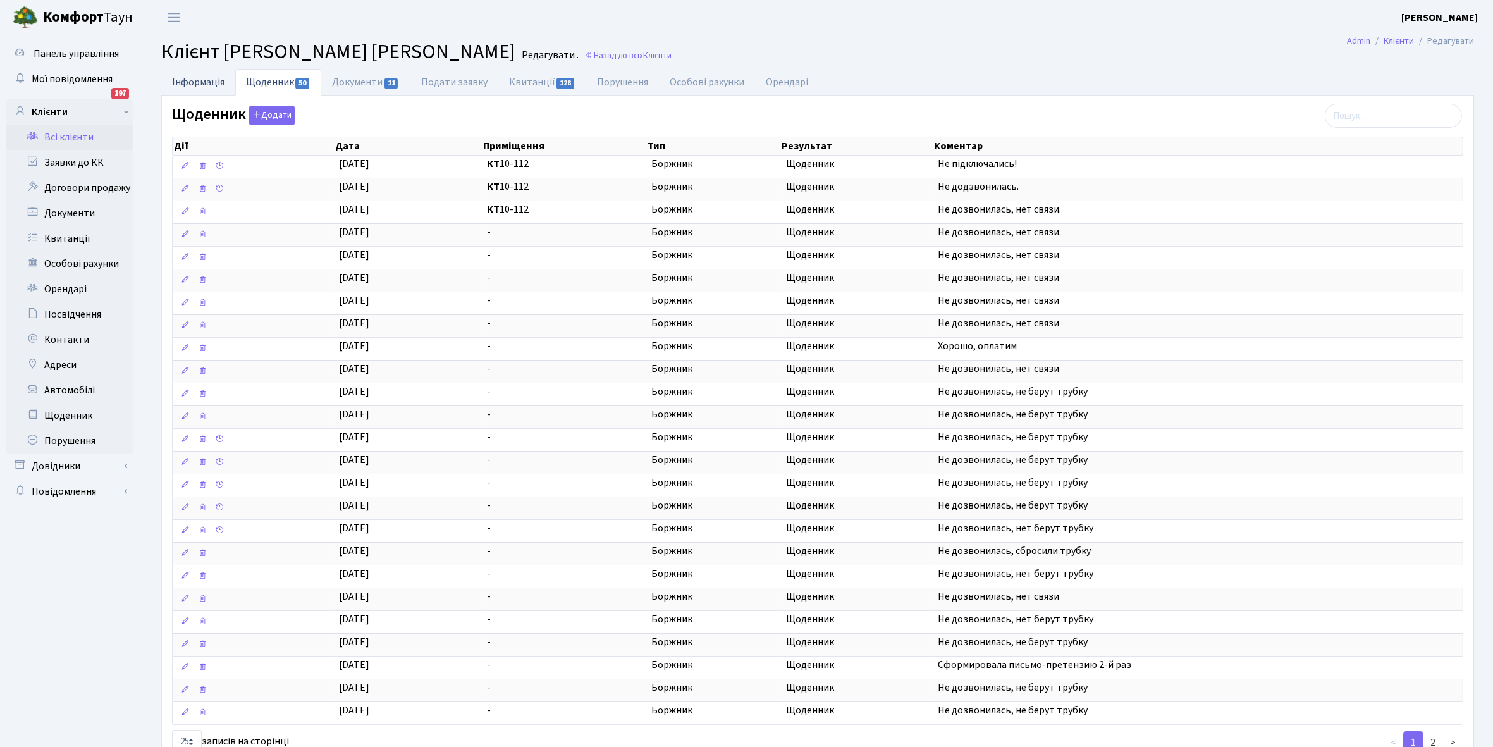
click at [193, 83] on link "Інформація" at bounding box center [198, 82] width 74 height 26
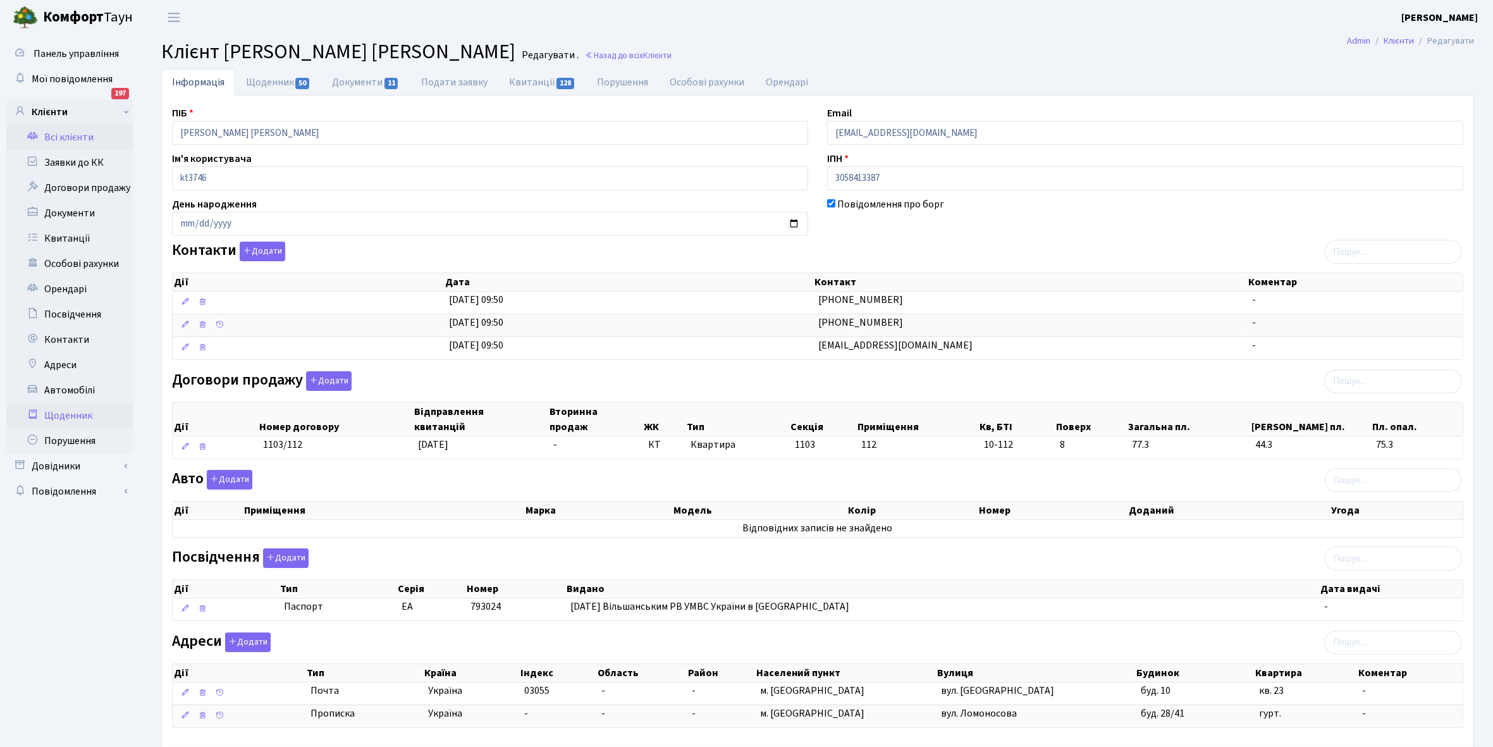
click at [58, 415] on link "Щоденник" at bounding box center [69, 415] width 126 height 25
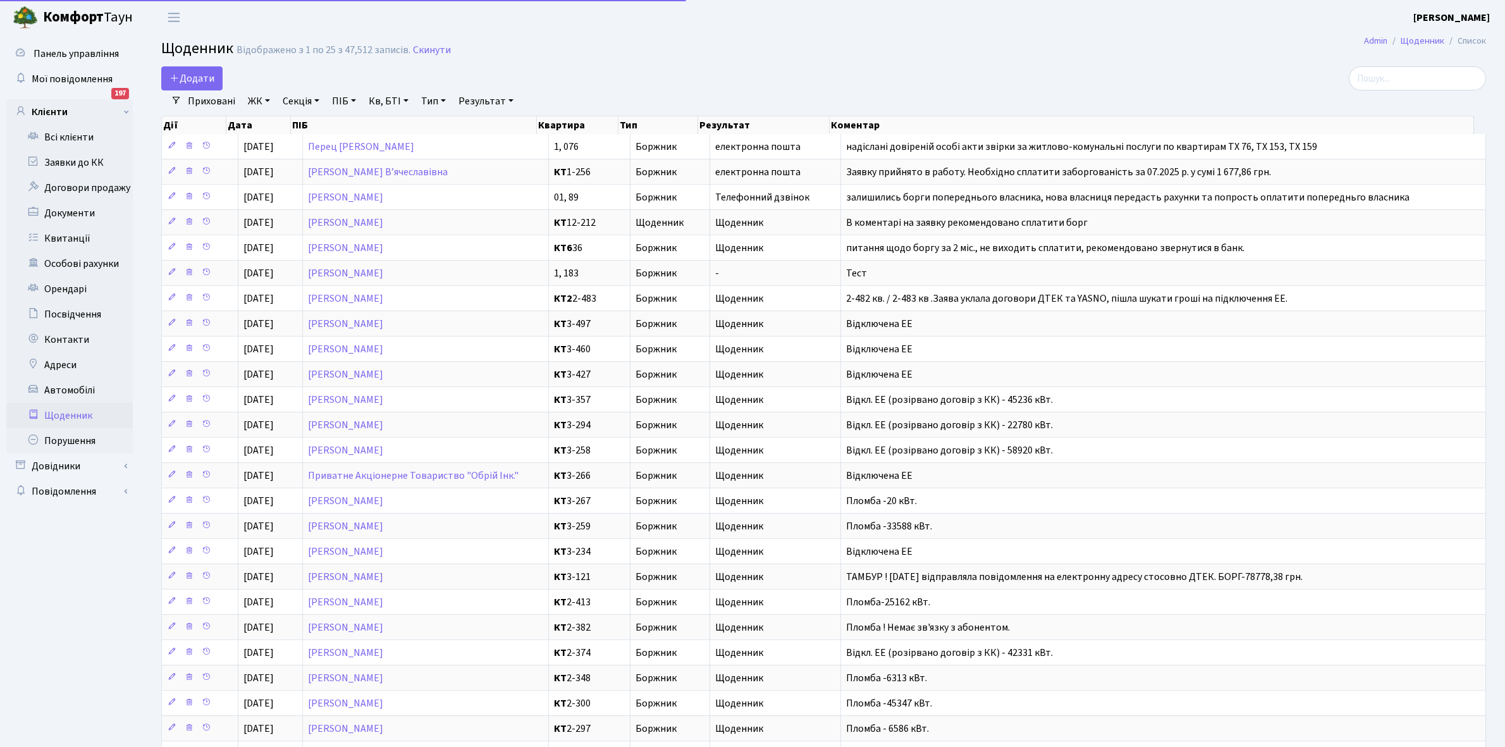
select select "25"
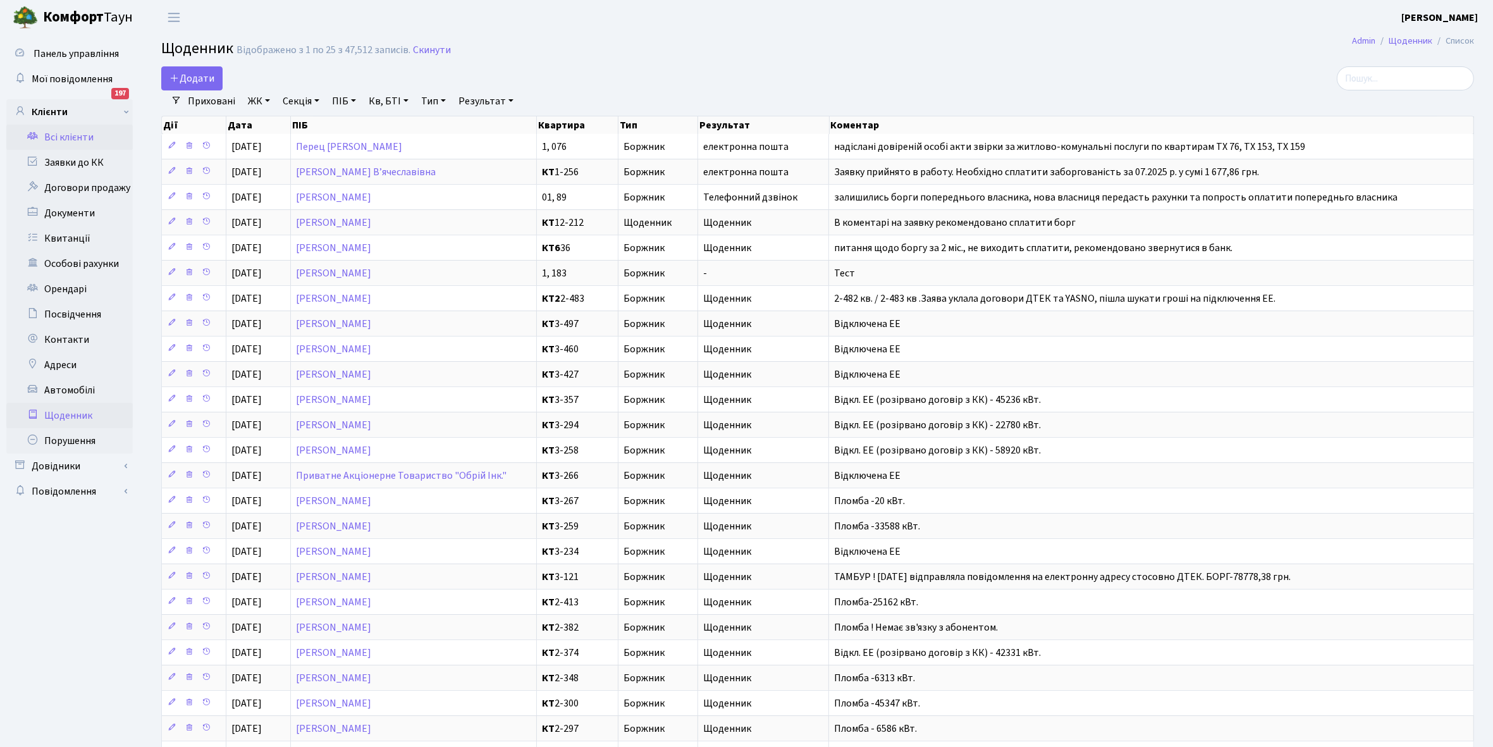
click at [66, 137] on link "Всі клієнти" at bounding box center [69, 137] width 126 height 25
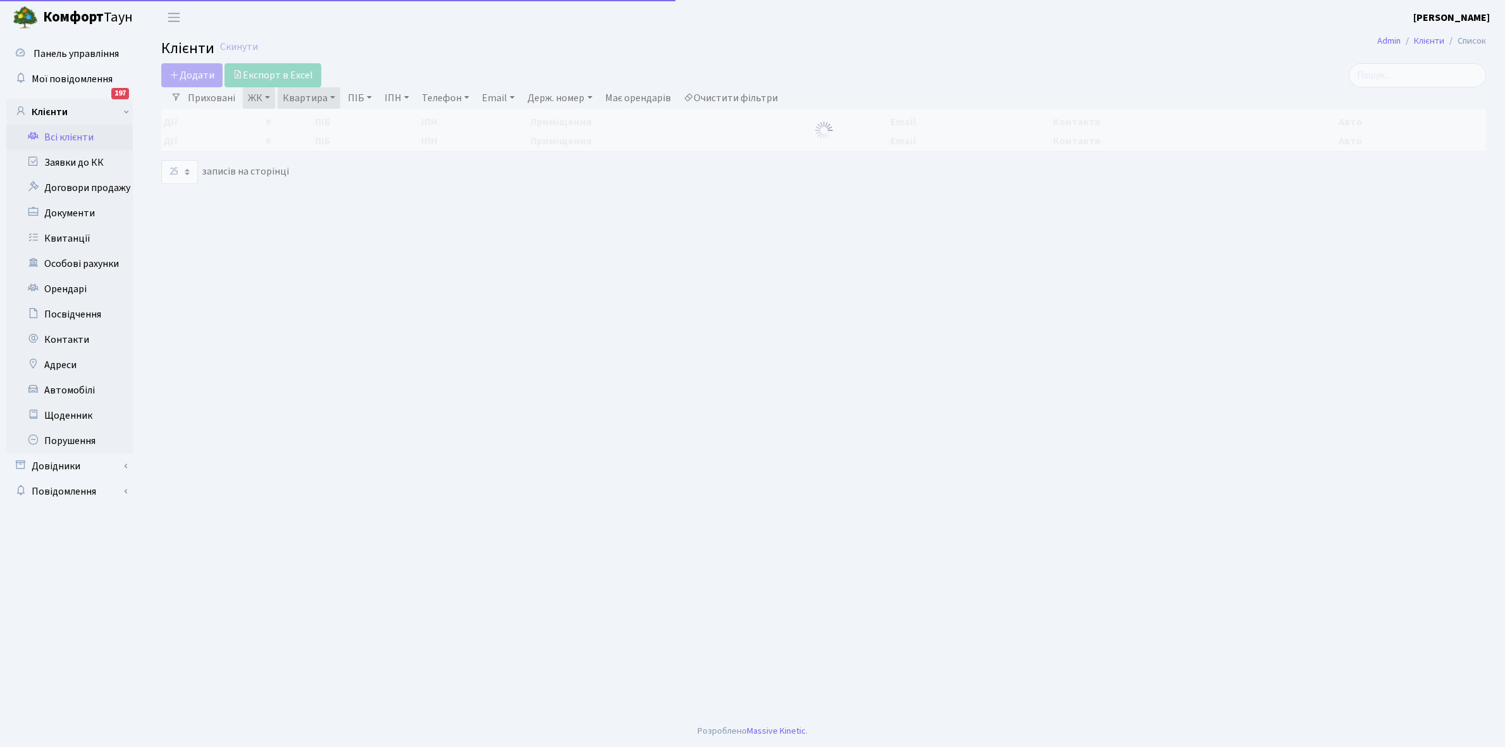
select select "25"
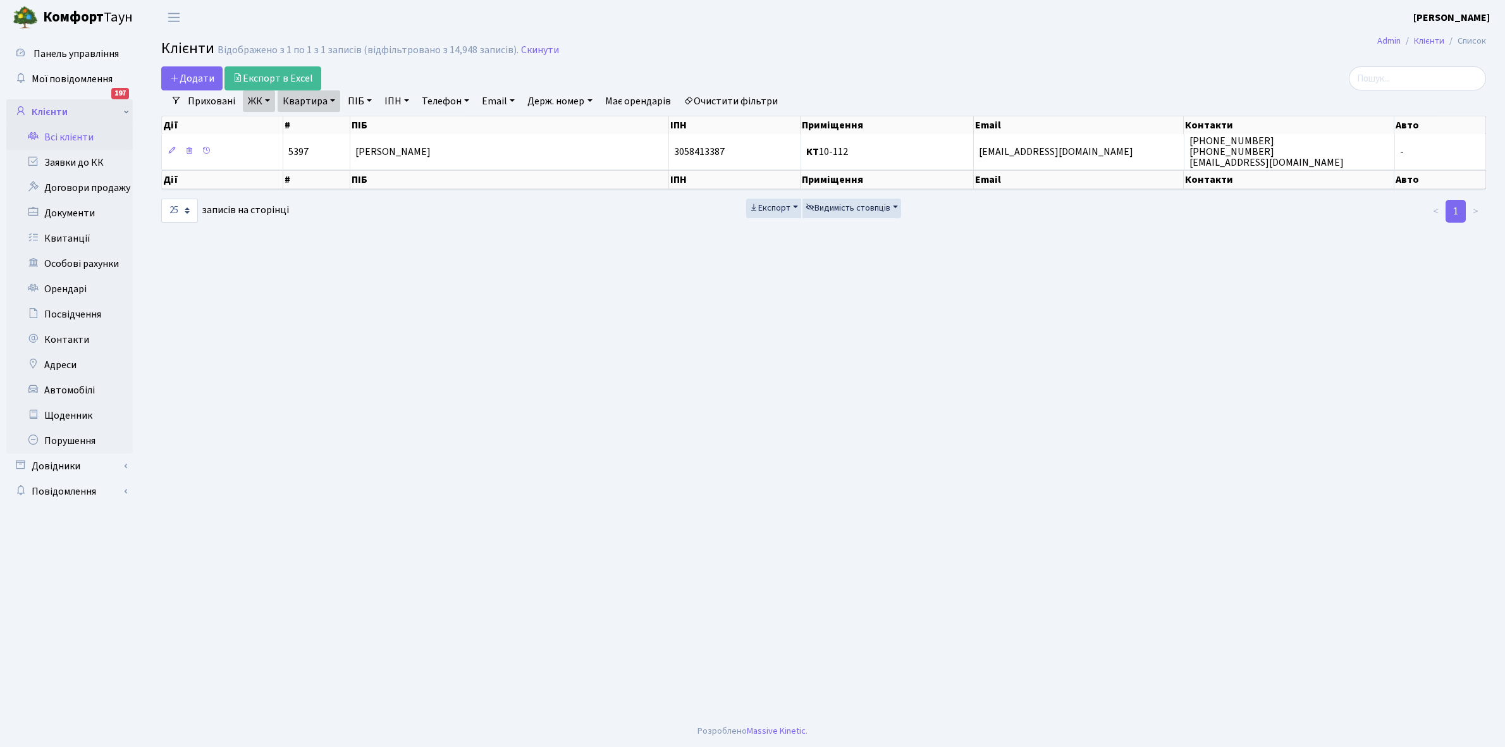
click at [63, 111] on link "Клієнти" at bounding box center [69, 111] width 126 height 25
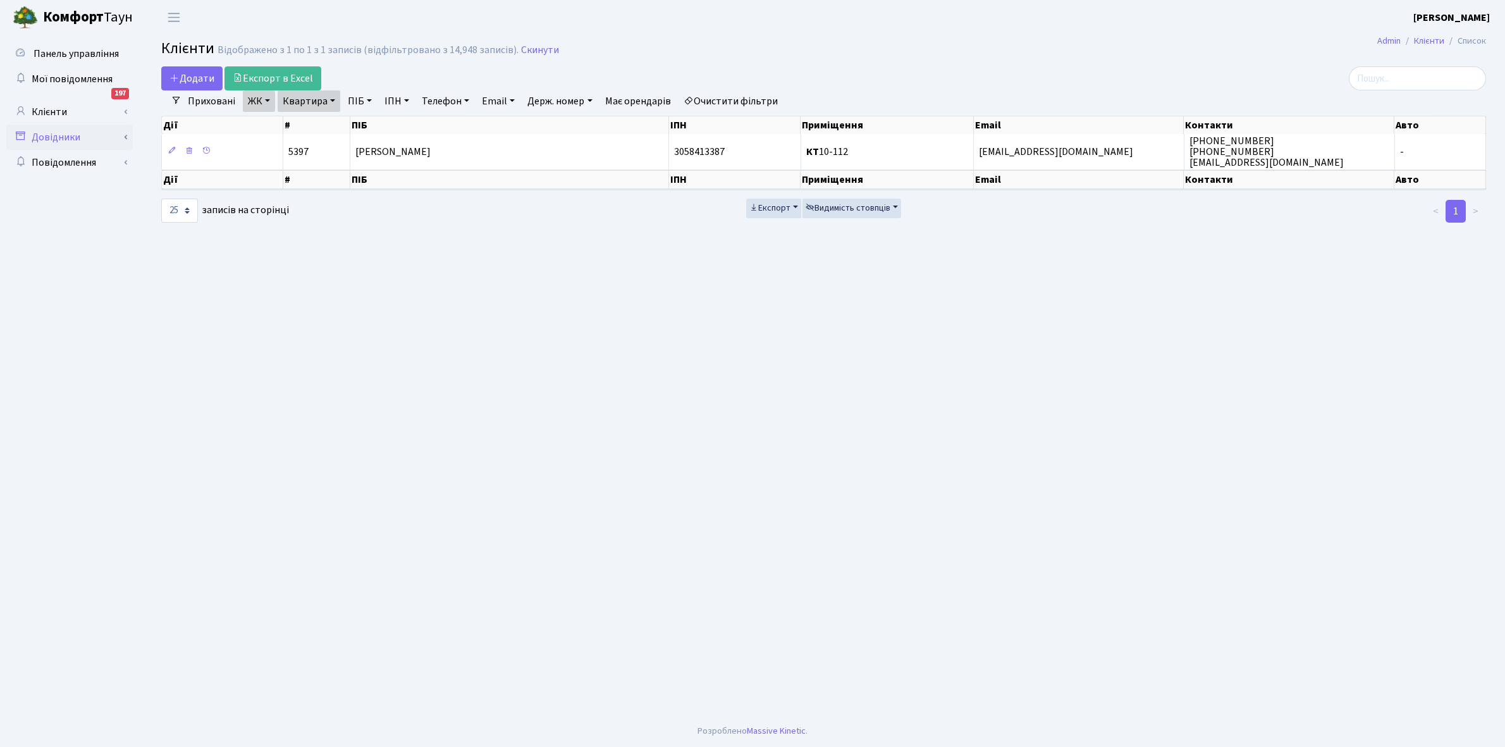
click at [90, 138] on link "Довідники" at bounding box center [69, 137] width 126 height 25
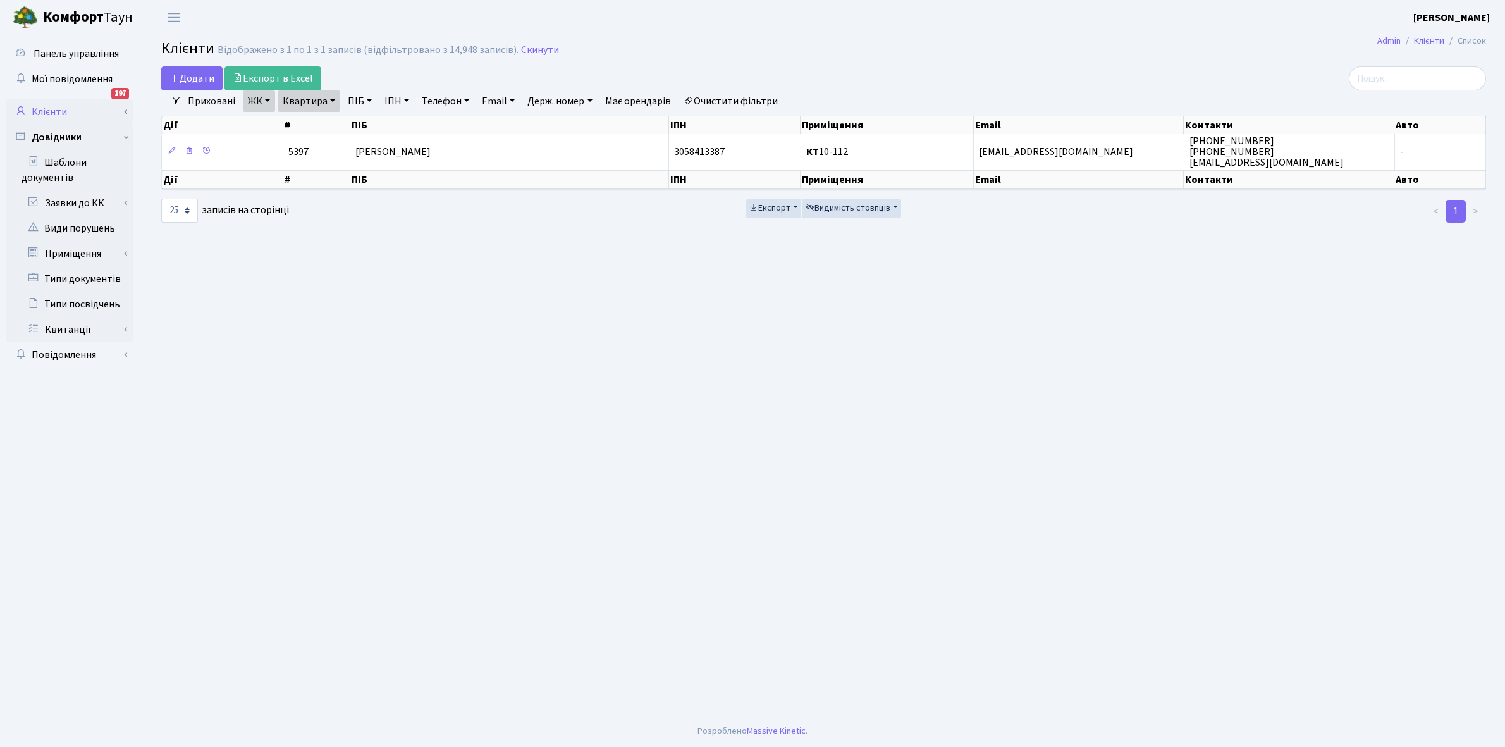
click at [85, 106] on link "Клієнти" at bounding box center [69, 111] width 126 height 25
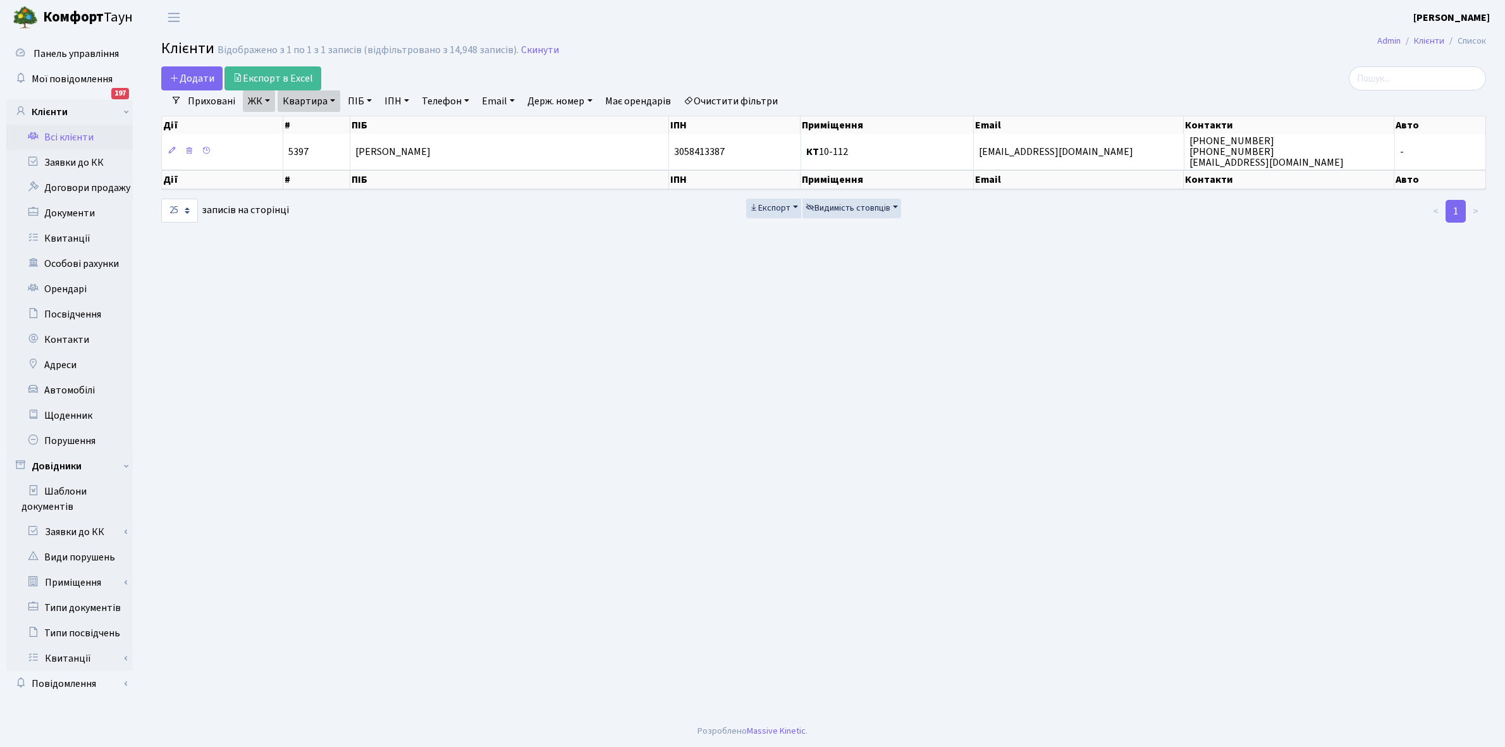
click at [197, 498] on main "Admin Клієнти Список Клієнти Відображено з 1 по 1 з 1 записів (відфільтровано з…" at bounding box center [823, 375] width 1363 height 680
click at [85, 162] on link "Заявки до КК" at bounding box center [69, 162] width 126 height 25
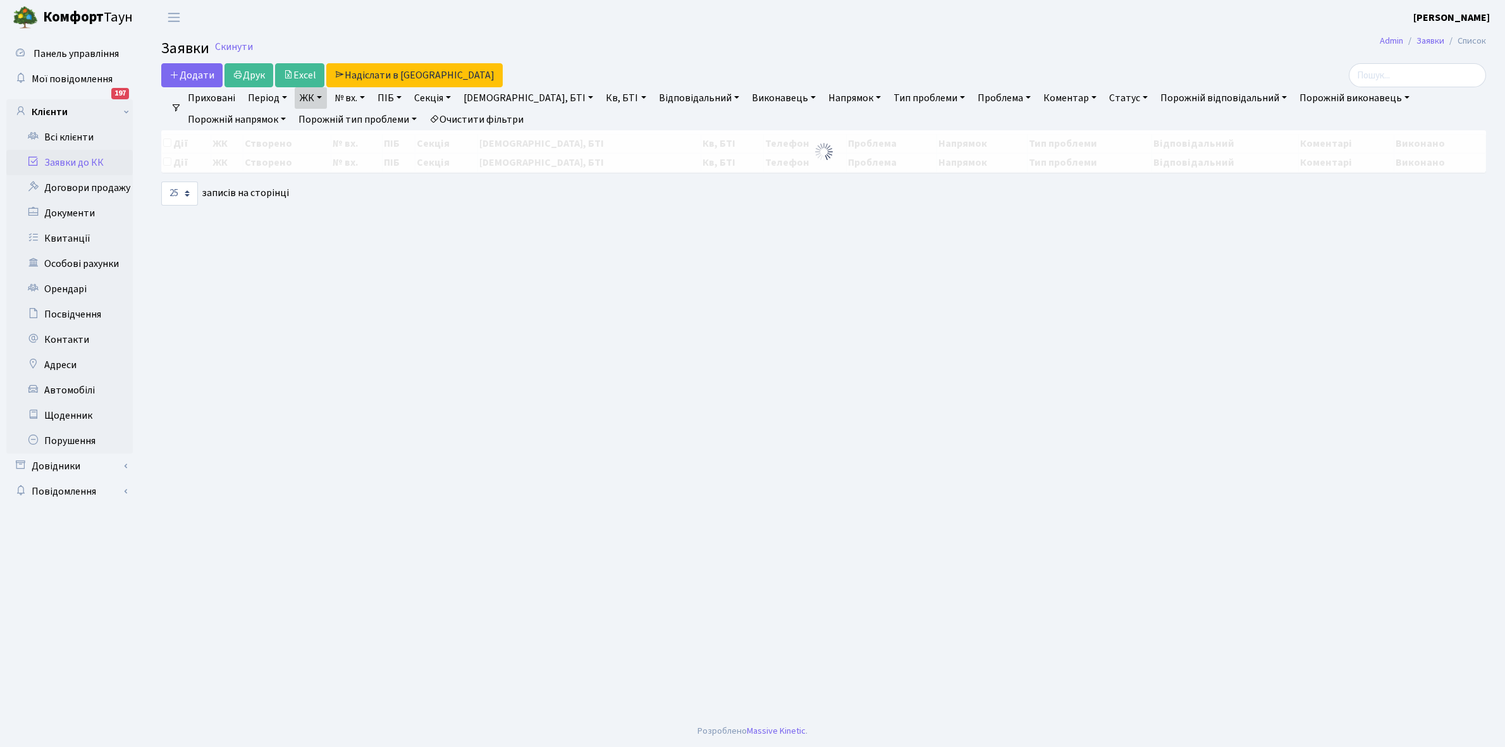
select select "25"
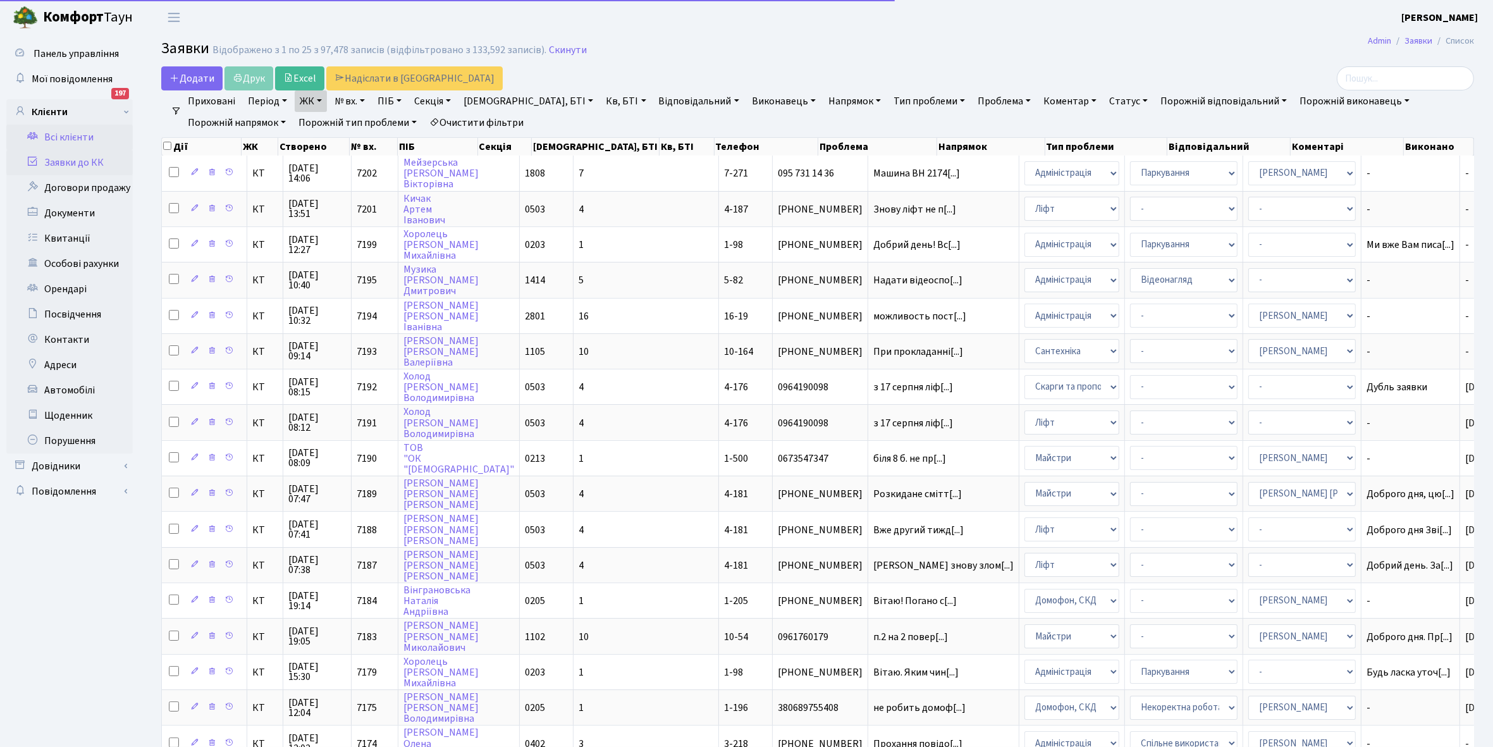
click at [89, 131] on link "Всі клієнти" at bounding box center [69, 137] width 126 height 25
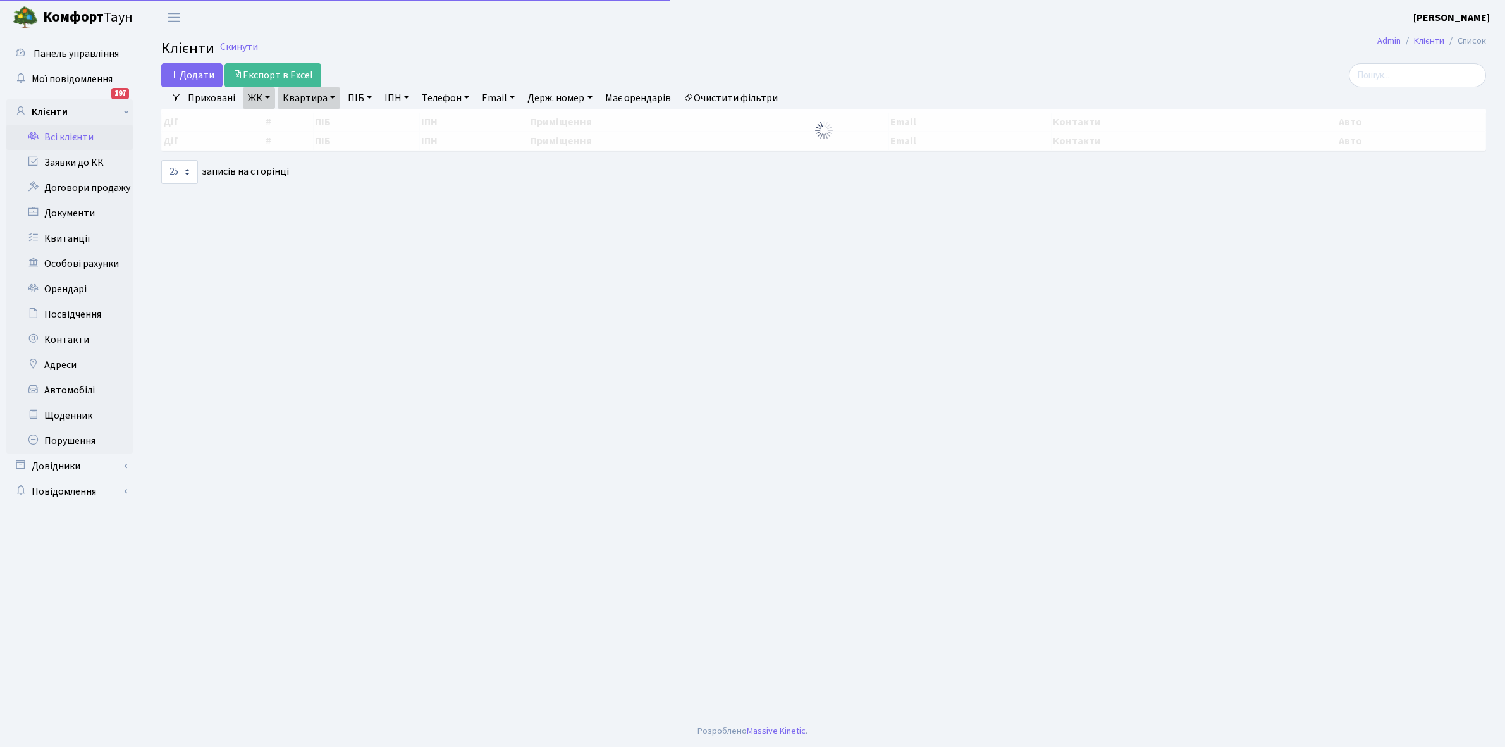
select select "25"
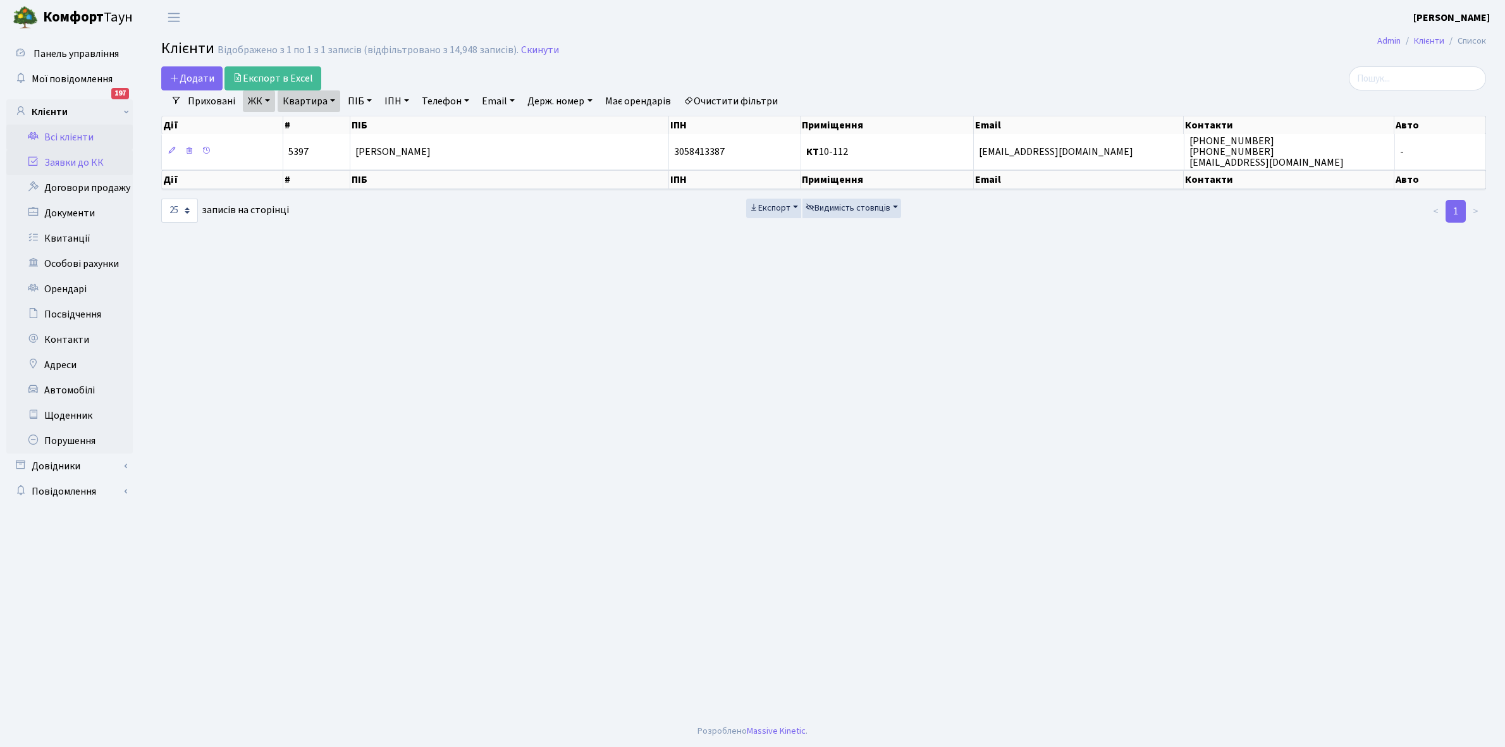
click at [117, 161] on link "Заявки до КК" at bounding box center [69, 162] width 126 height 25
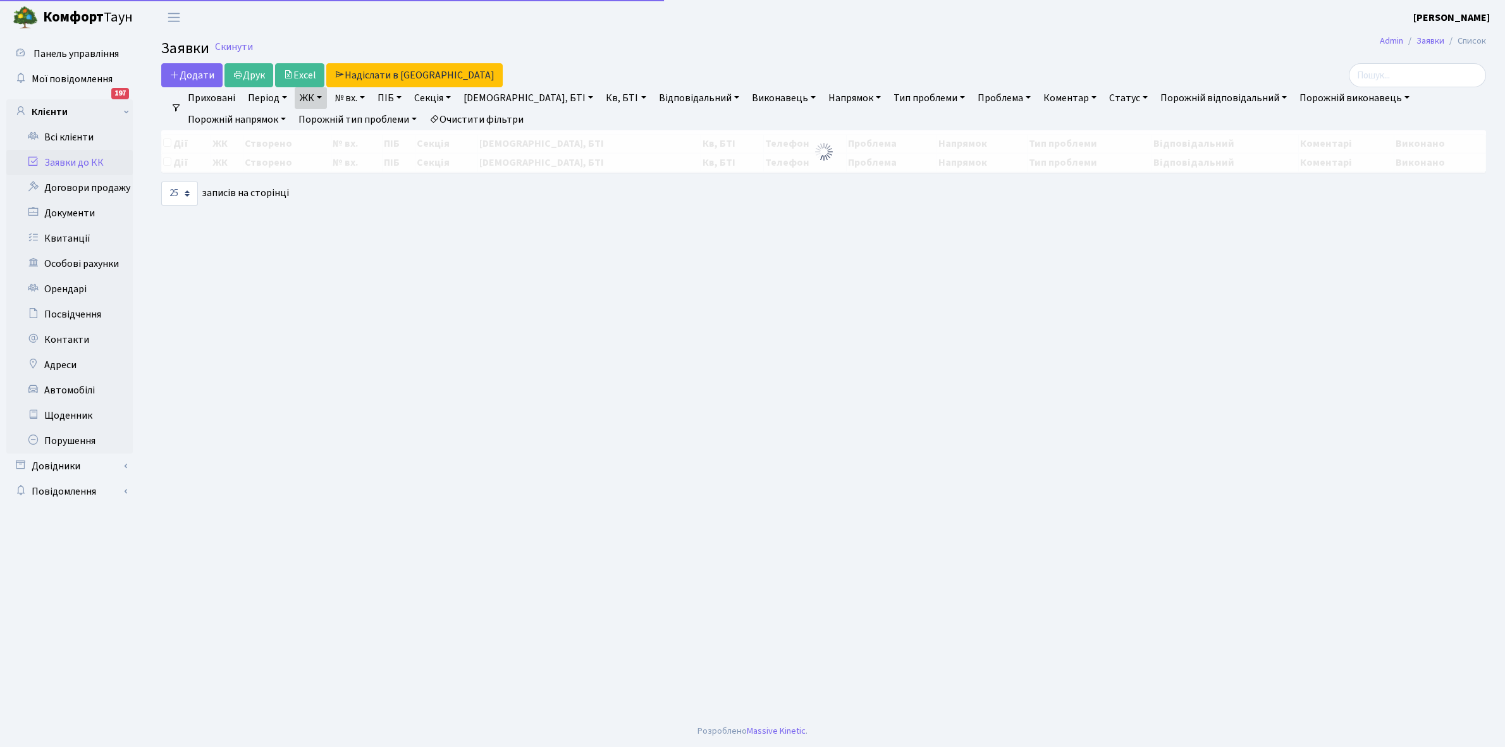
select select "25"
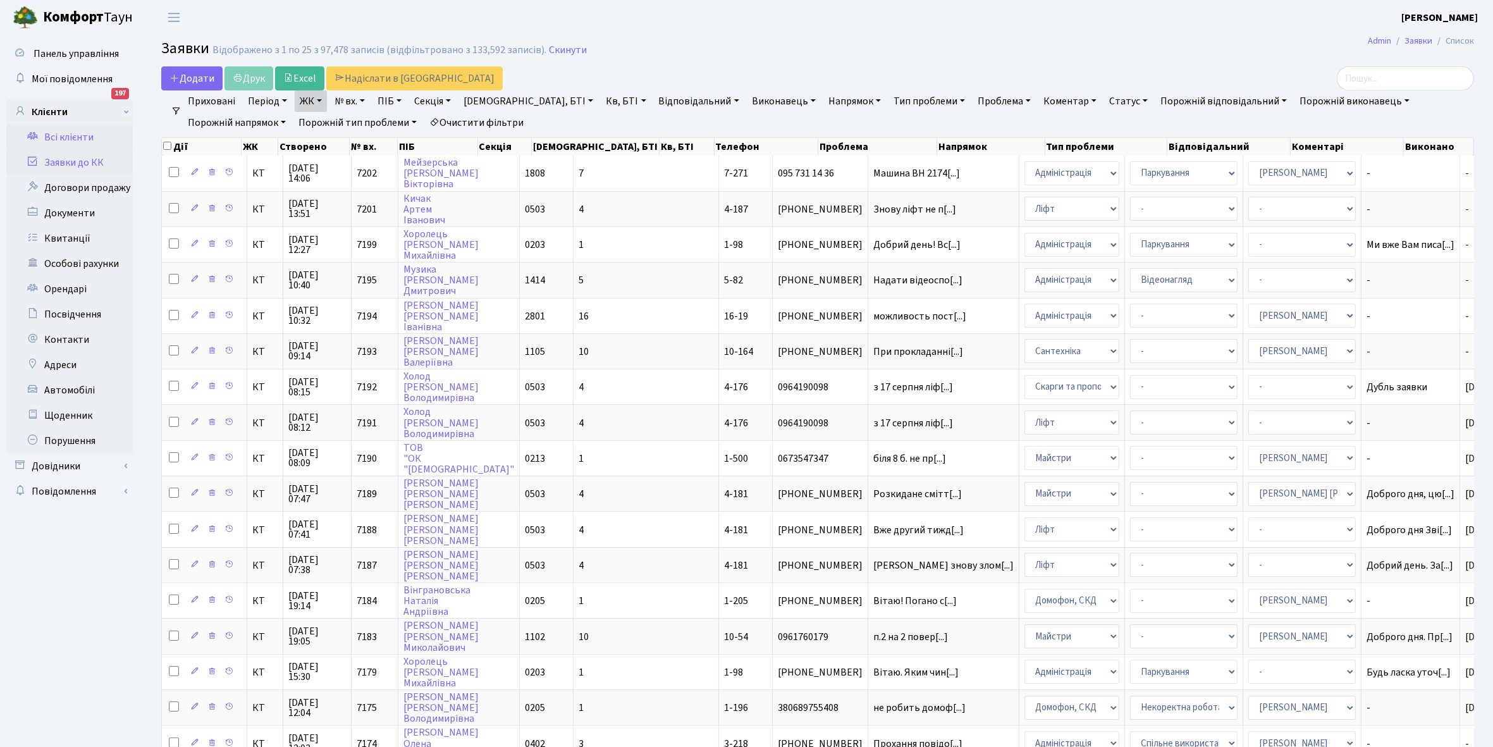
click at [94, 133] on link "Всі клієнти" at bounding box center [69, 137] width 126 height 25
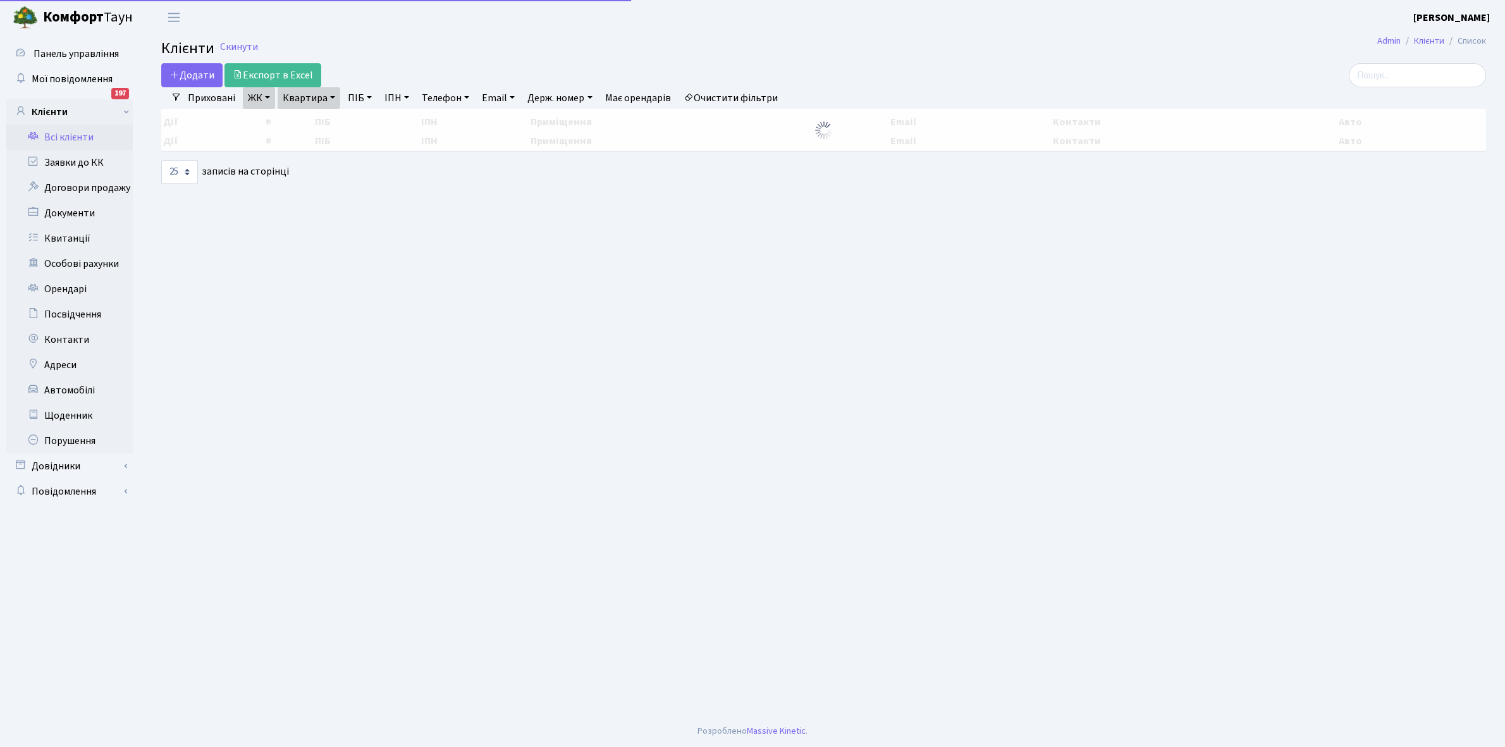
select select "25"
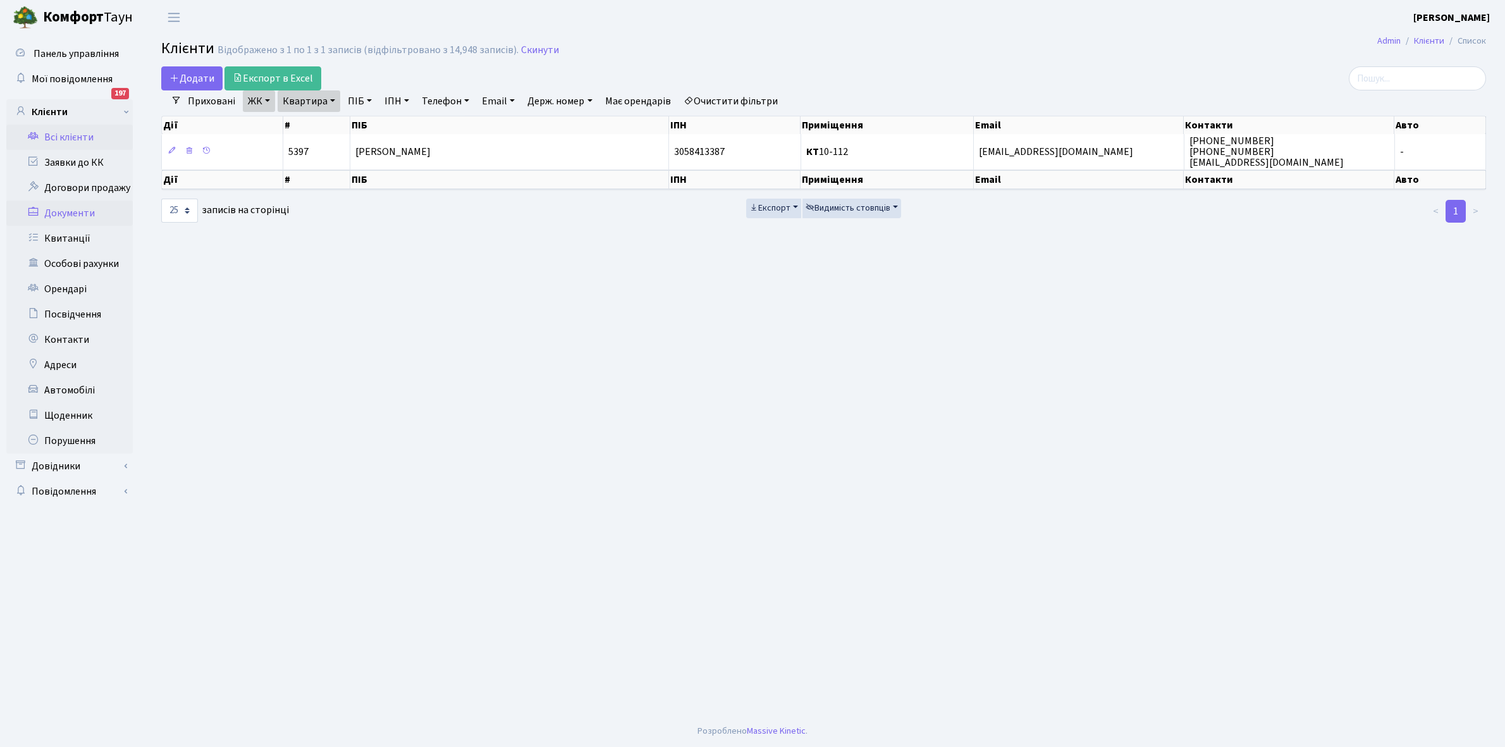
click at [102, 209] on link "Документи" at bounding box center [69, 212] width 126 height 25
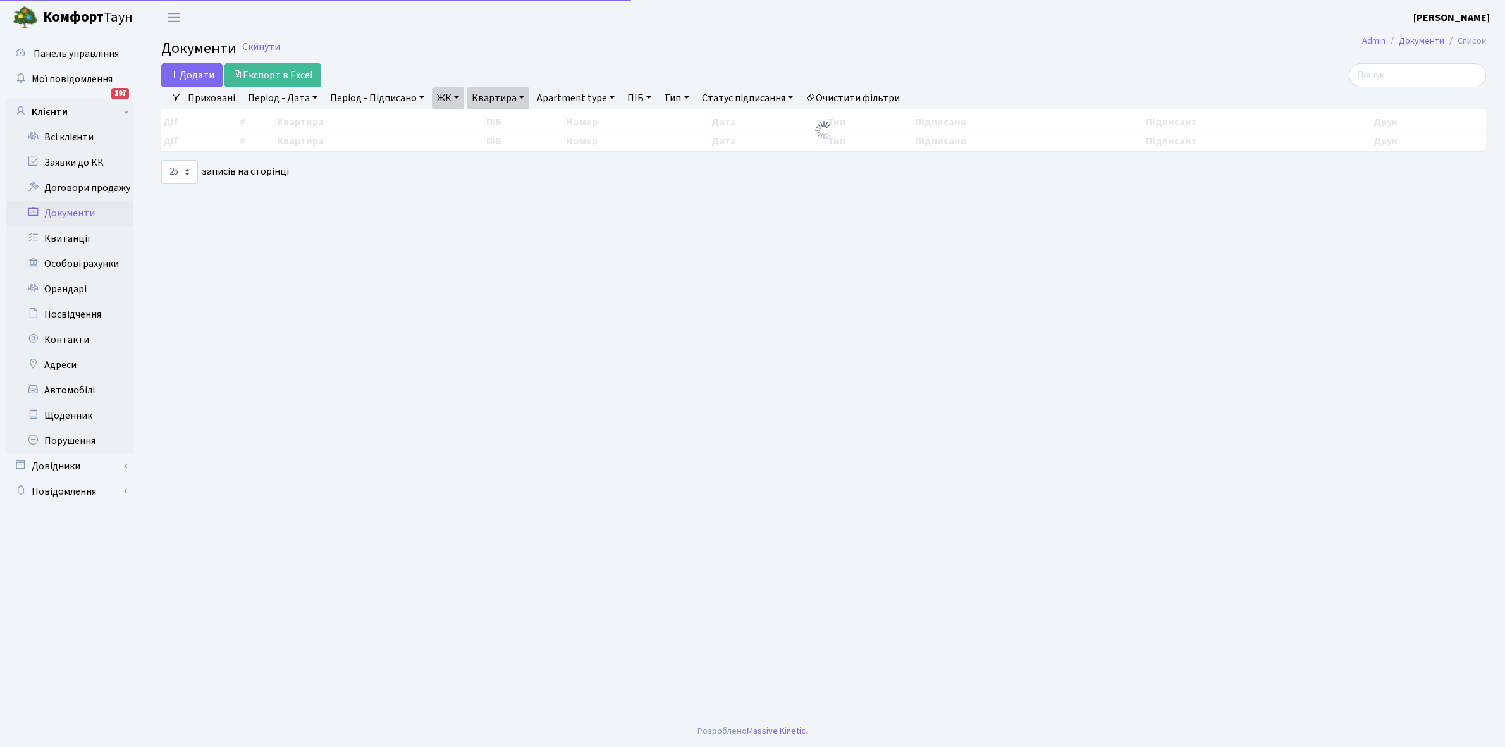
select select "25"
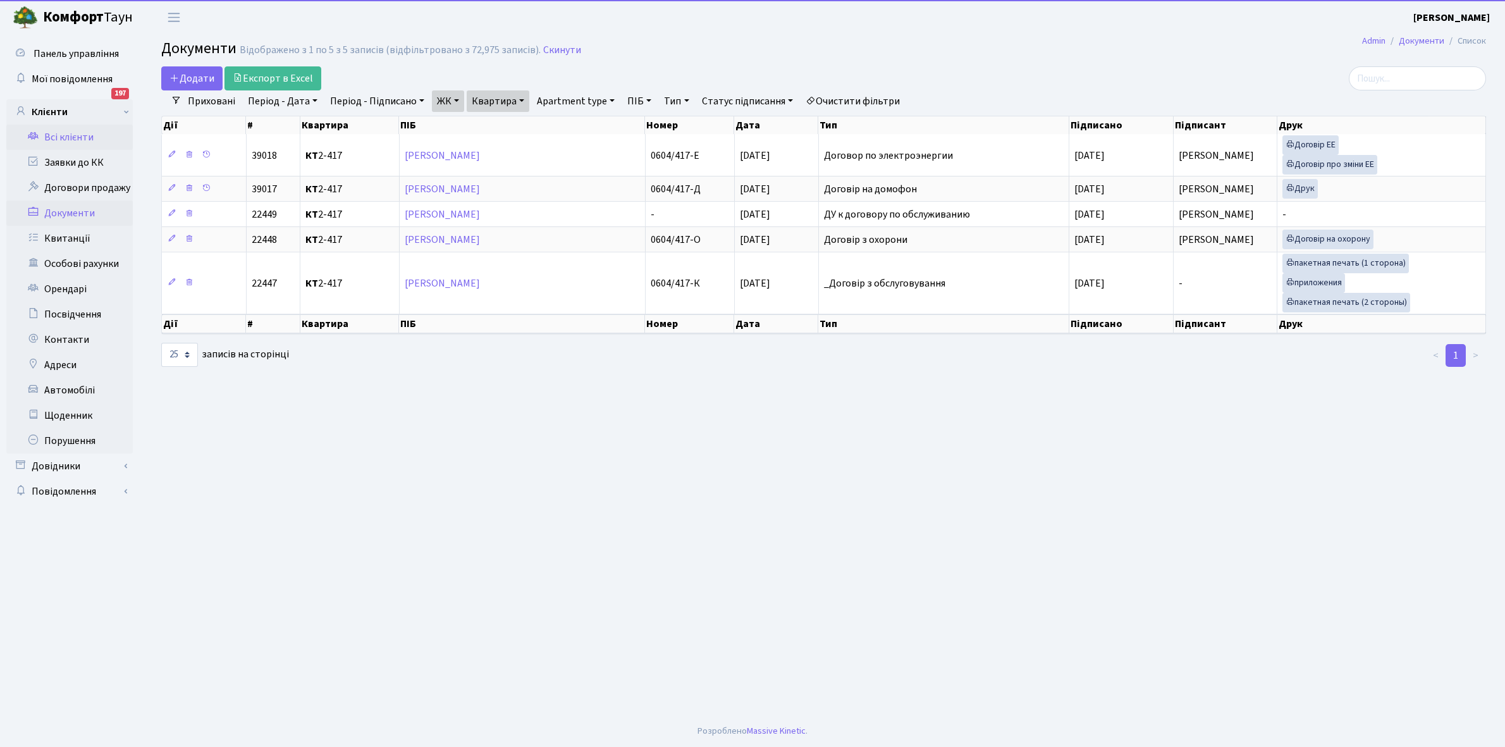
click at [98, 130] on link "Всі клієнти" at bounding box center [69, 137] width 126 height 25
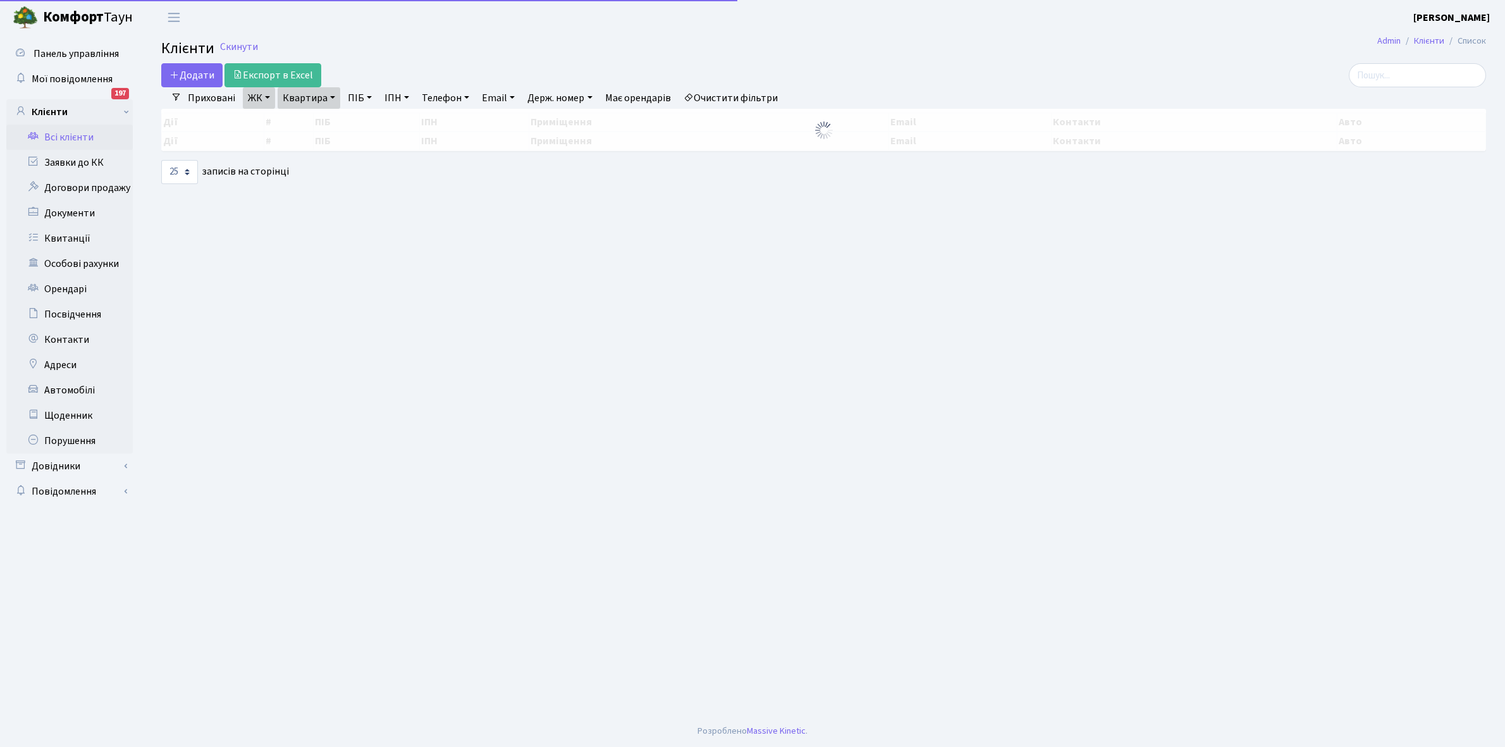
select select "25"
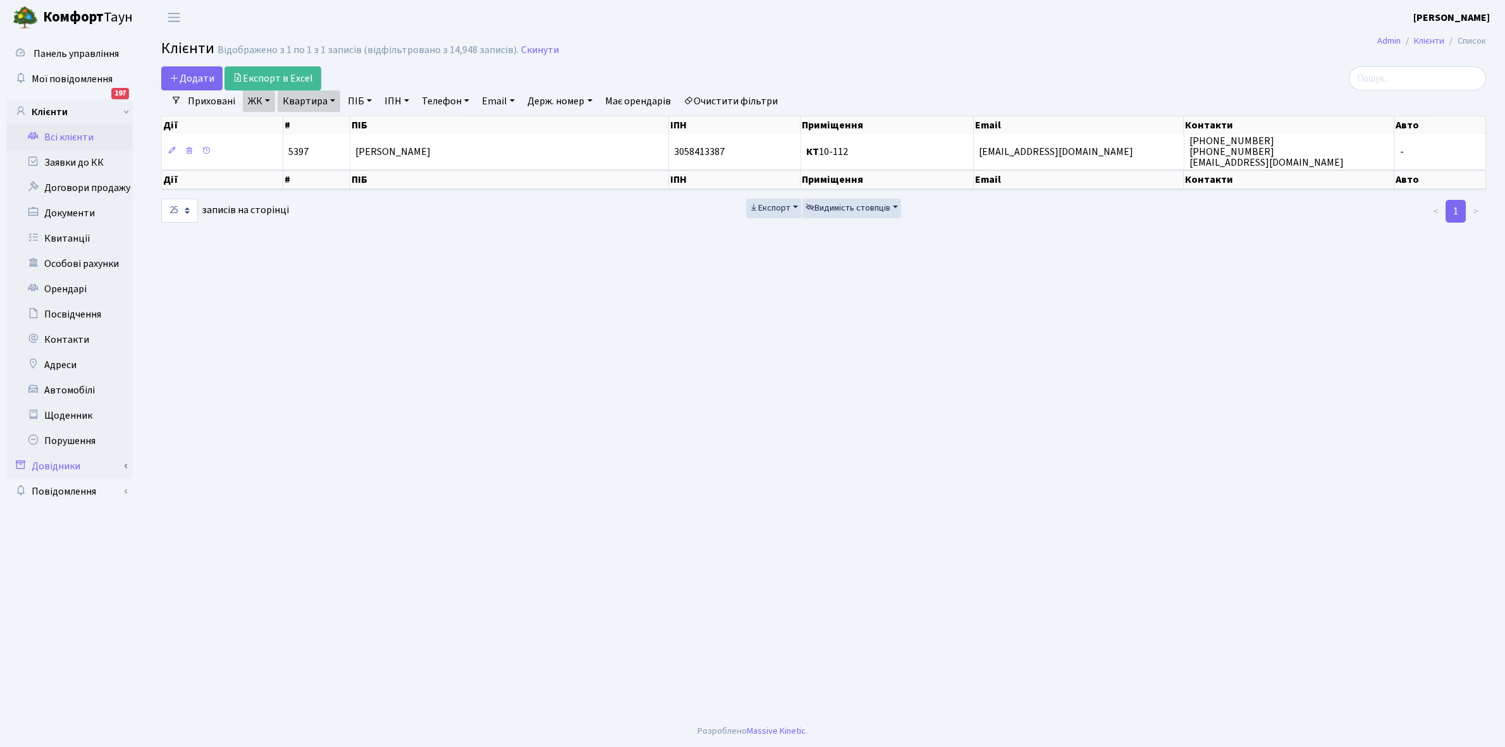
click at [90, 463] on link "Довідники" at bounding box center [69, 465] width 126 height 25
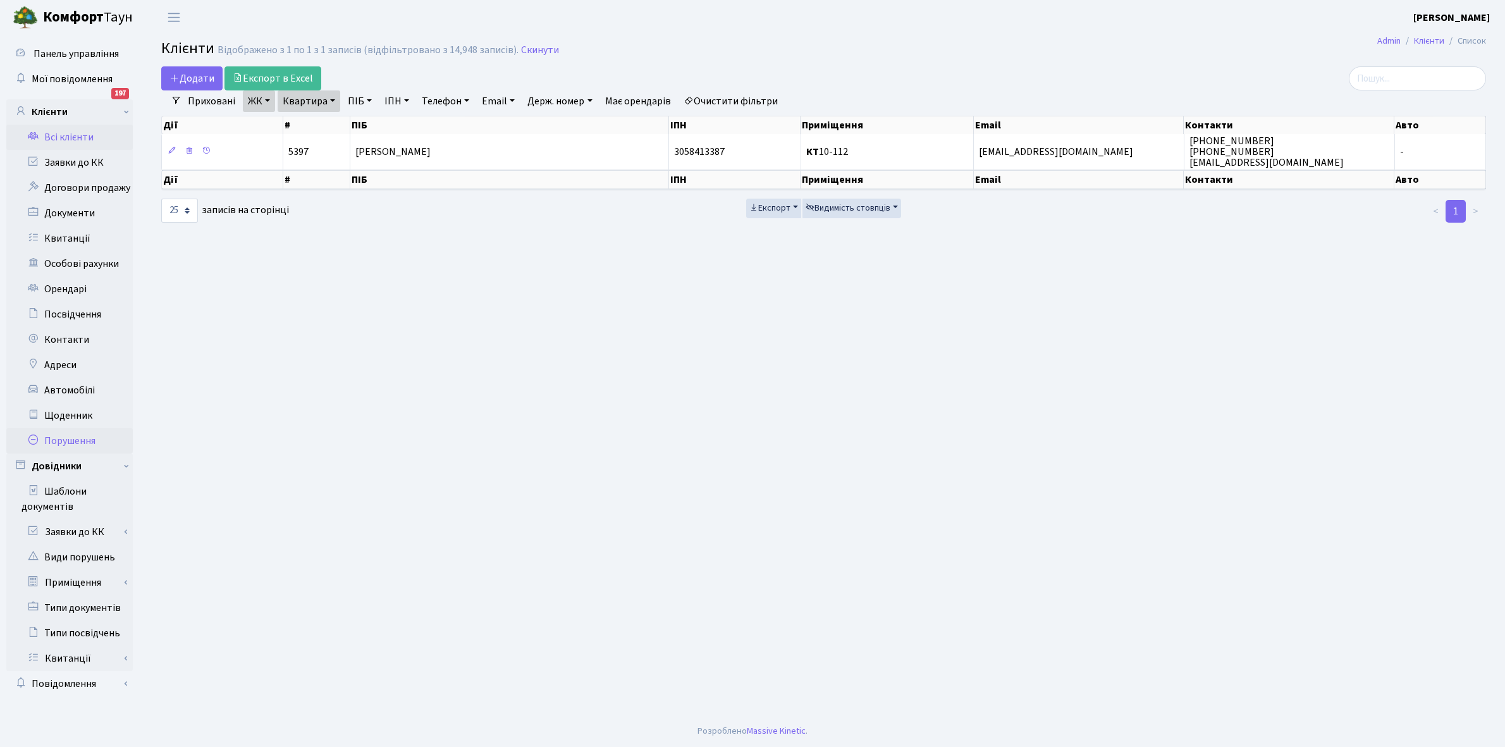
click at [111, 434] on link "Порушення" at bounding box center [69, 440] width 126 height 25
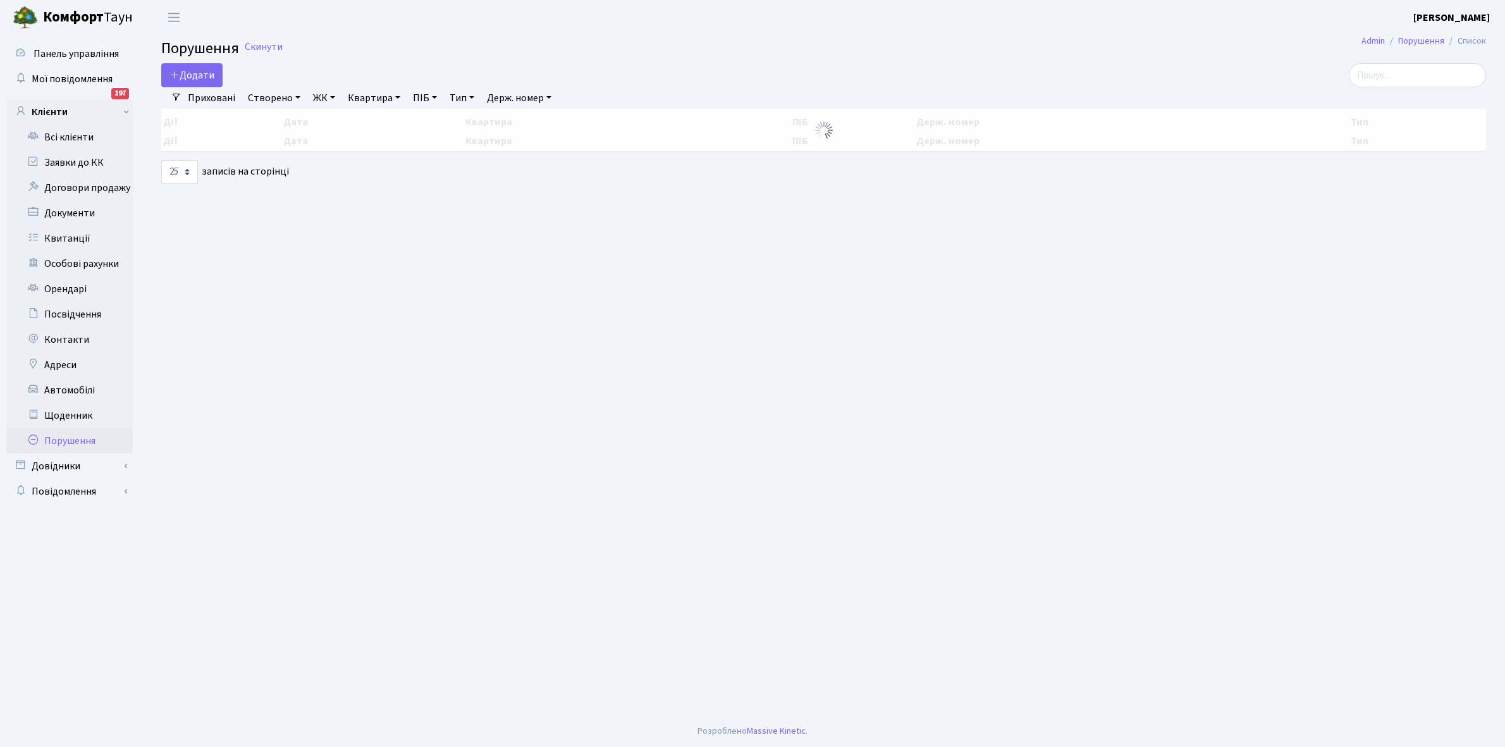
select select "25"
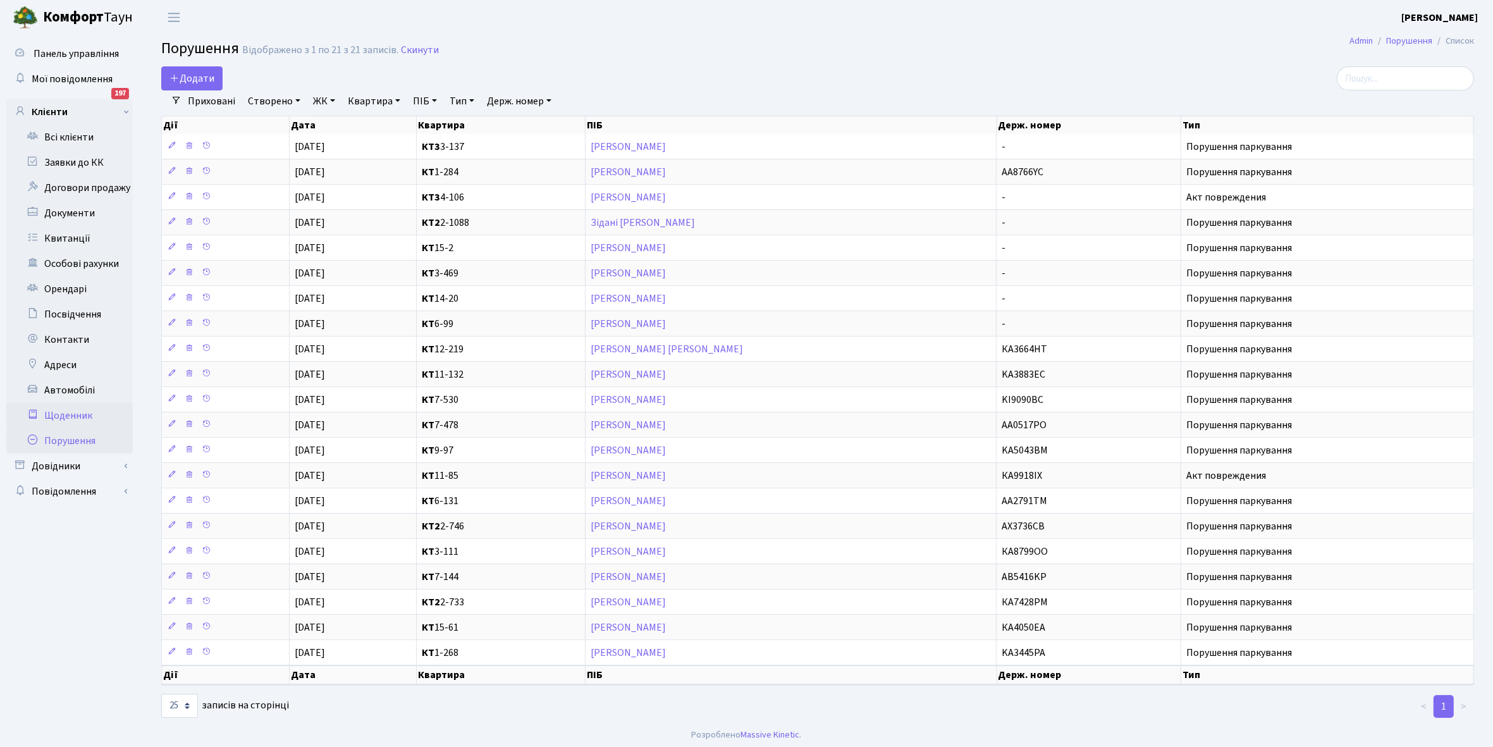
click at [98, 408] on link "Щоденник" at bounding box center [69, 415] width 126 height 25
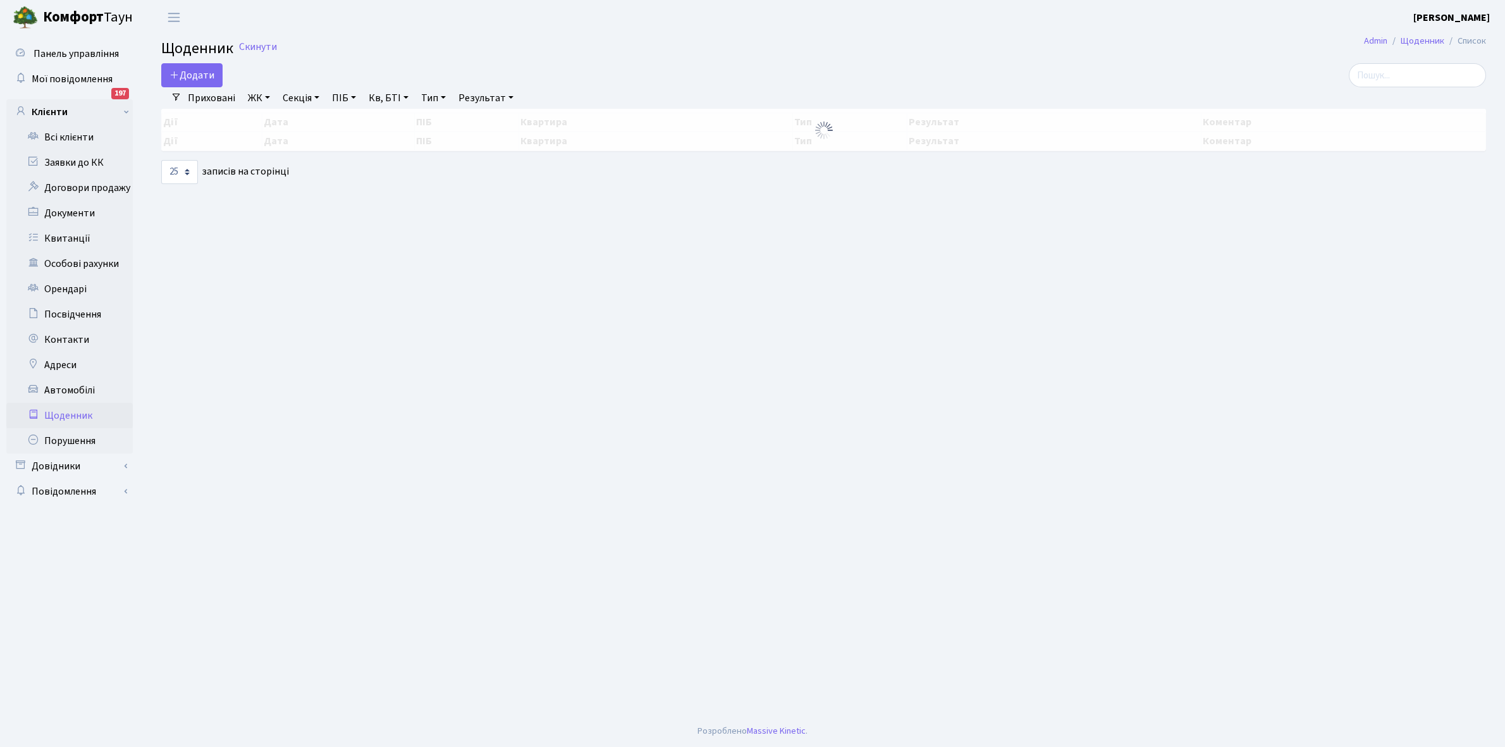
select select "25"
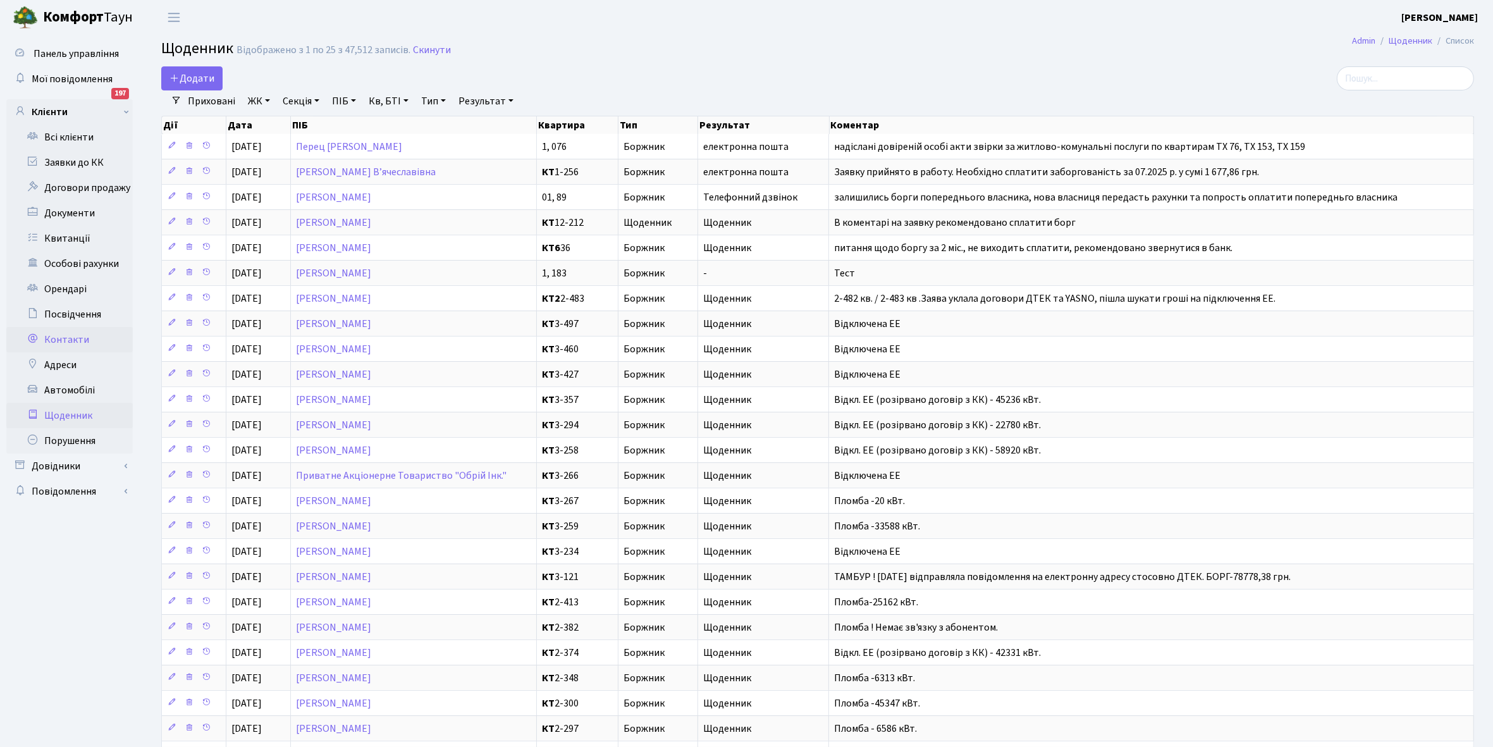
click at [101, 332] on link "Контакти" at bounding box center [69, 339] width 126 height 25
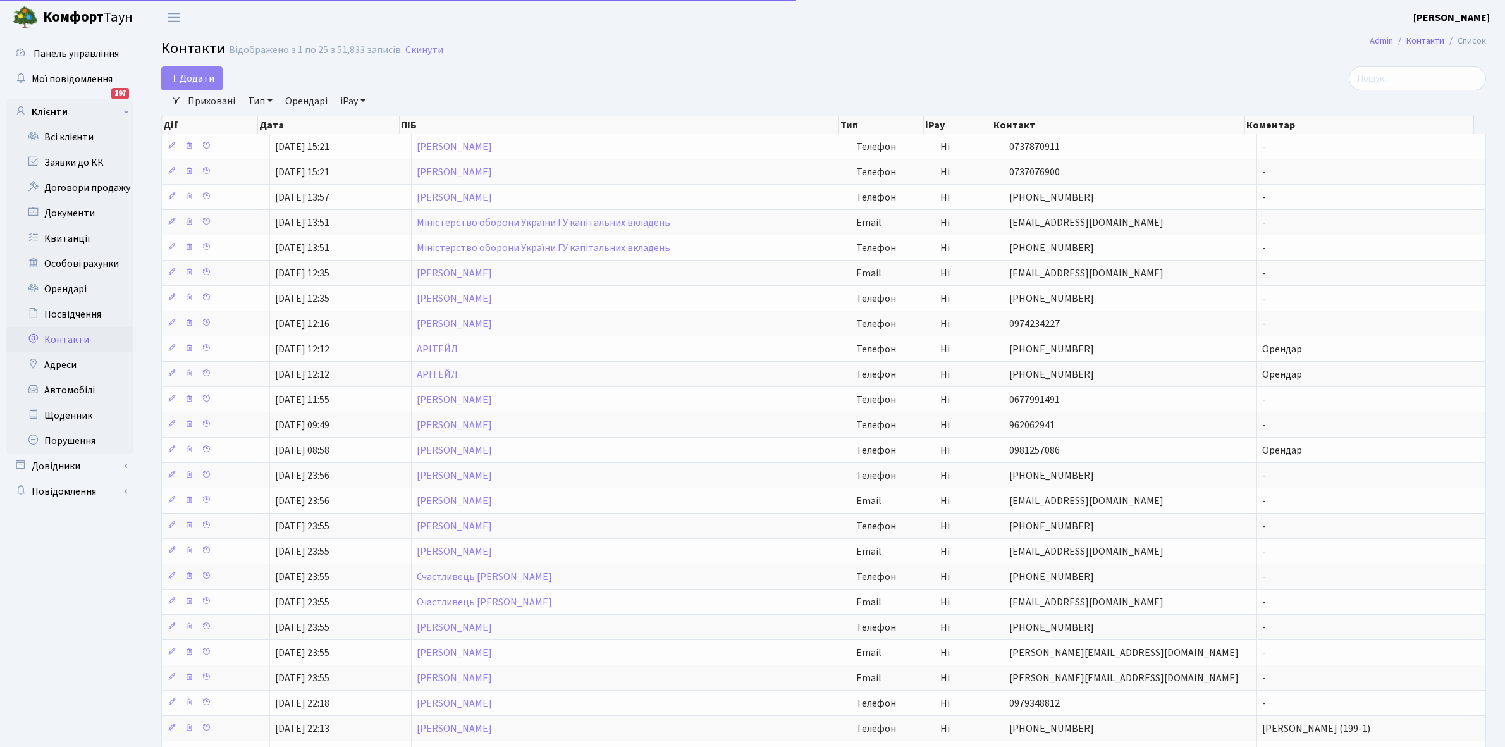
select select "25"
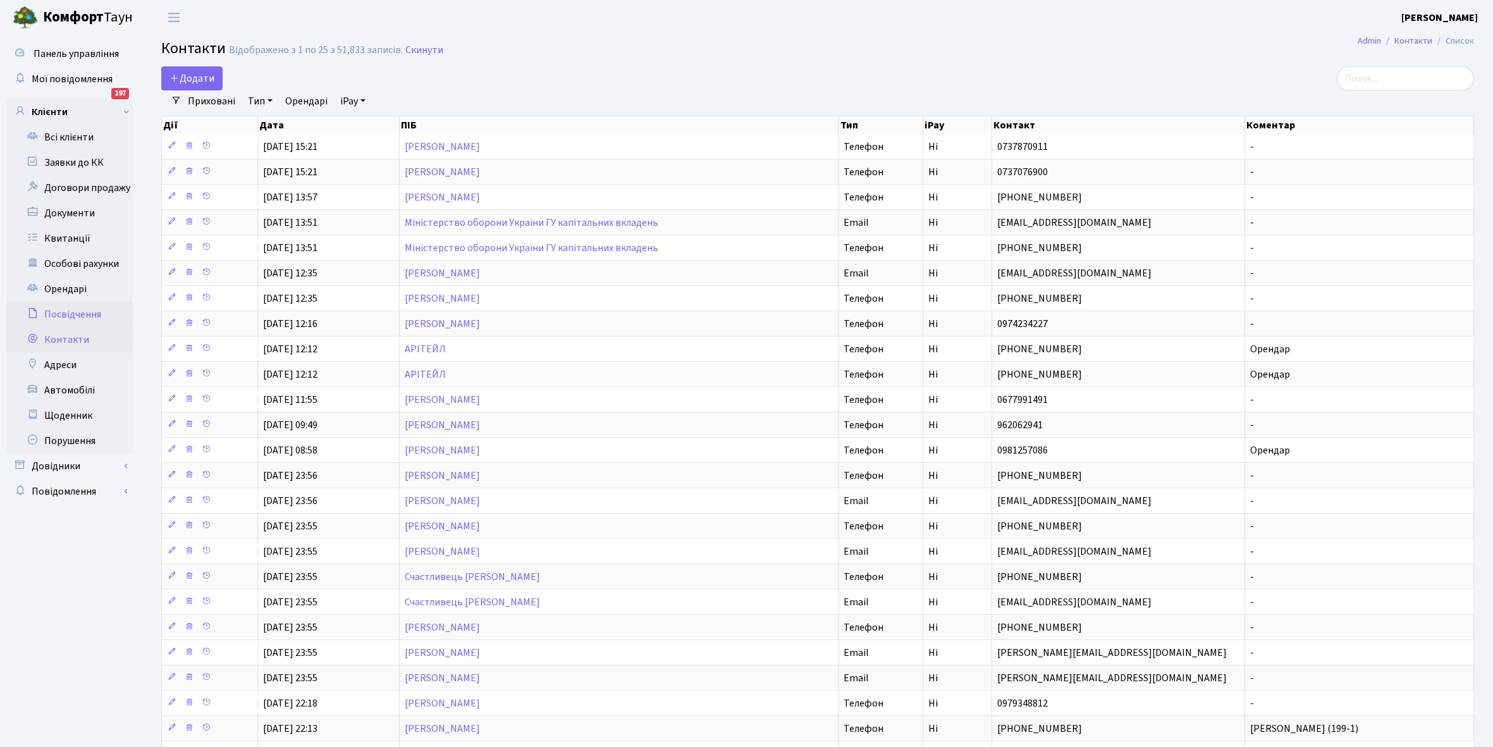
click at [107, 311] on link "Посвідчення" at bounding box center [69, 314] width 126 height 25
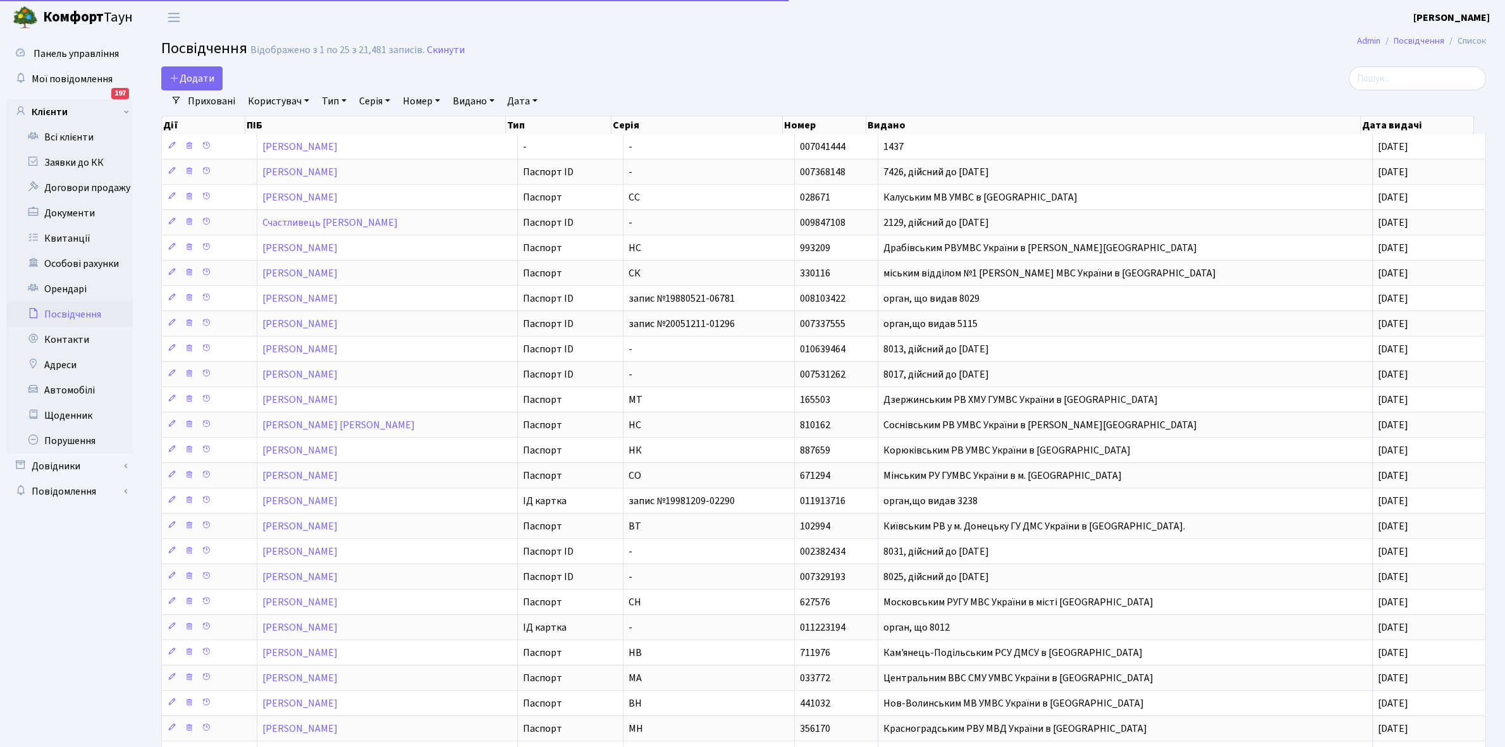
select select "25"
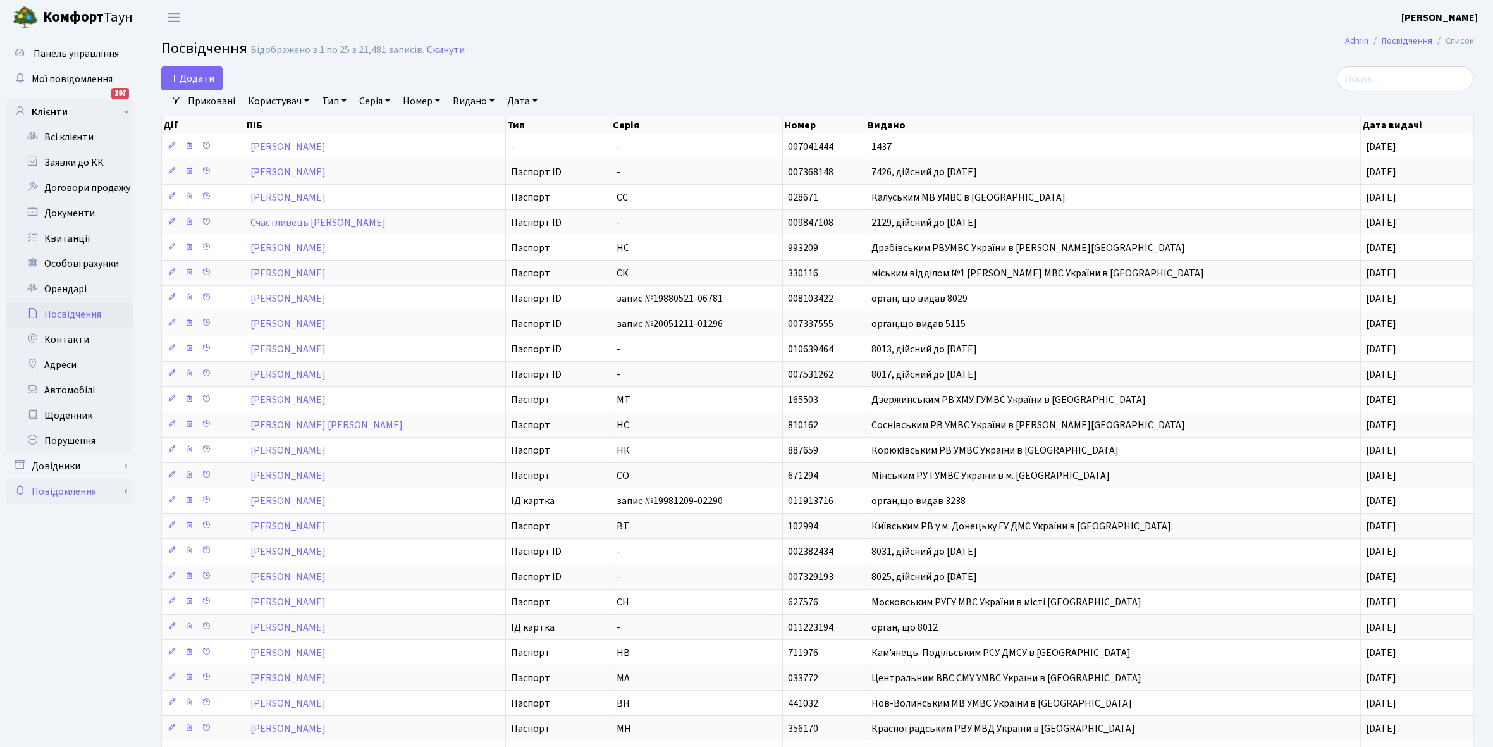
click at [105, 489] on link "Повідомлення" at bounding box center [69, 491] width 126 height 25
click at [107, 162] on link "Заявки до КК" at bounding box center [69, 162] width 126 height 25
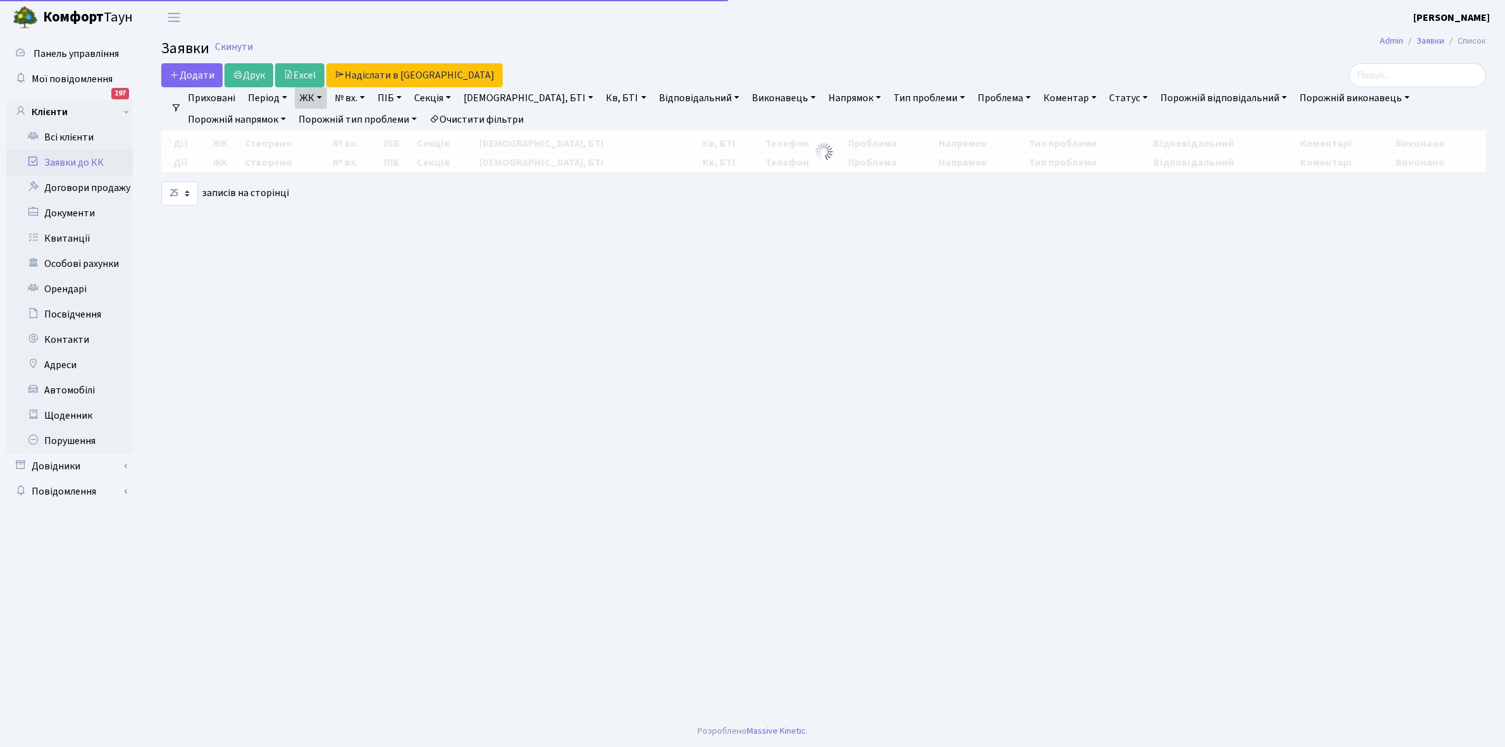
select select "25"
click at [100, 139] on link "Всі клієнти" at bounding box center [69, 137] width 126 height 25
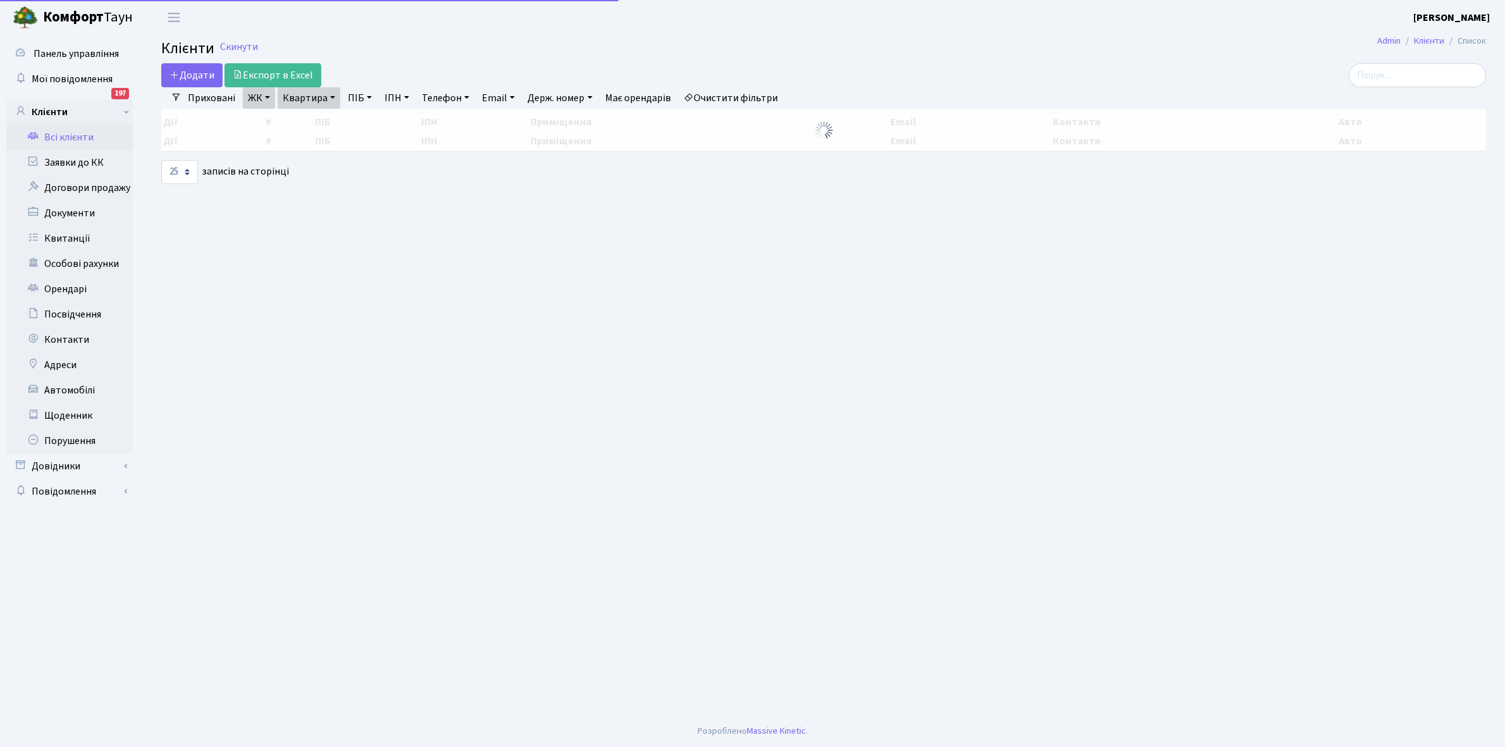
select select "25"
